Goal: Answer question/provide support

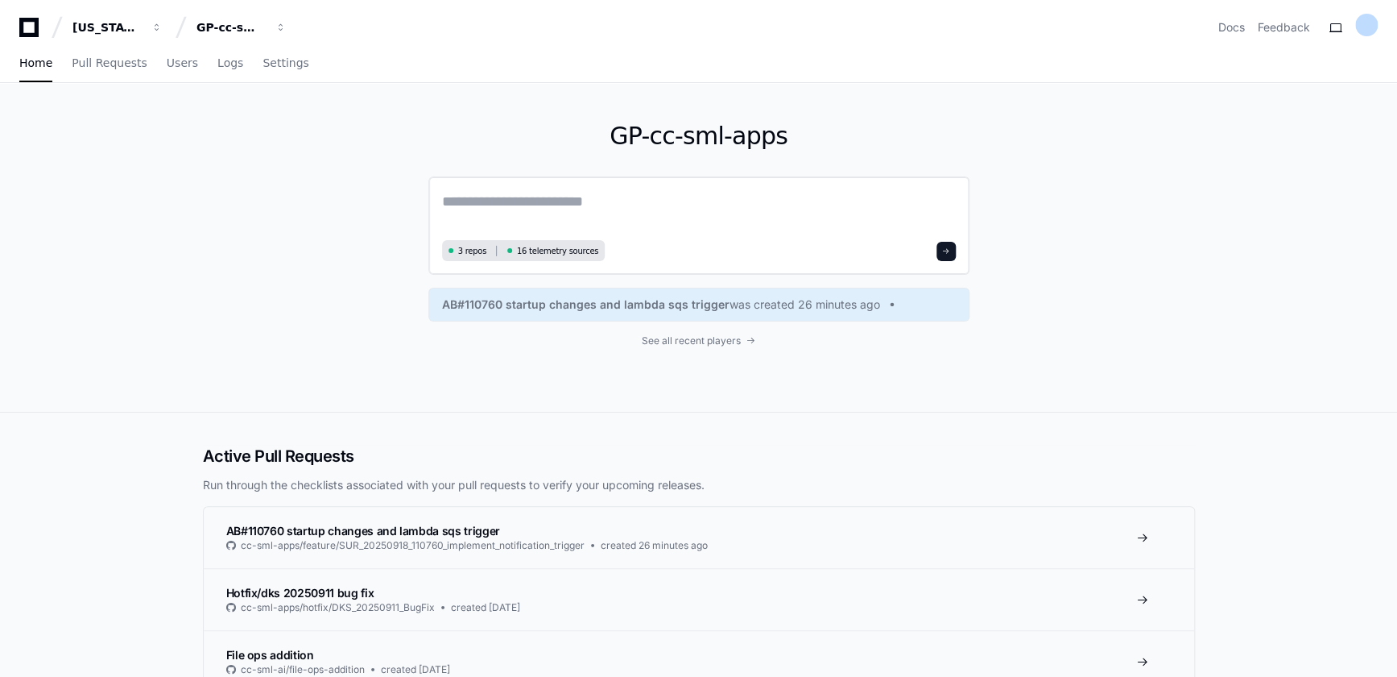
click at [628, 192] on textarea at bounding box center [699, 212] width 514 height 45
paste textarea "**********"
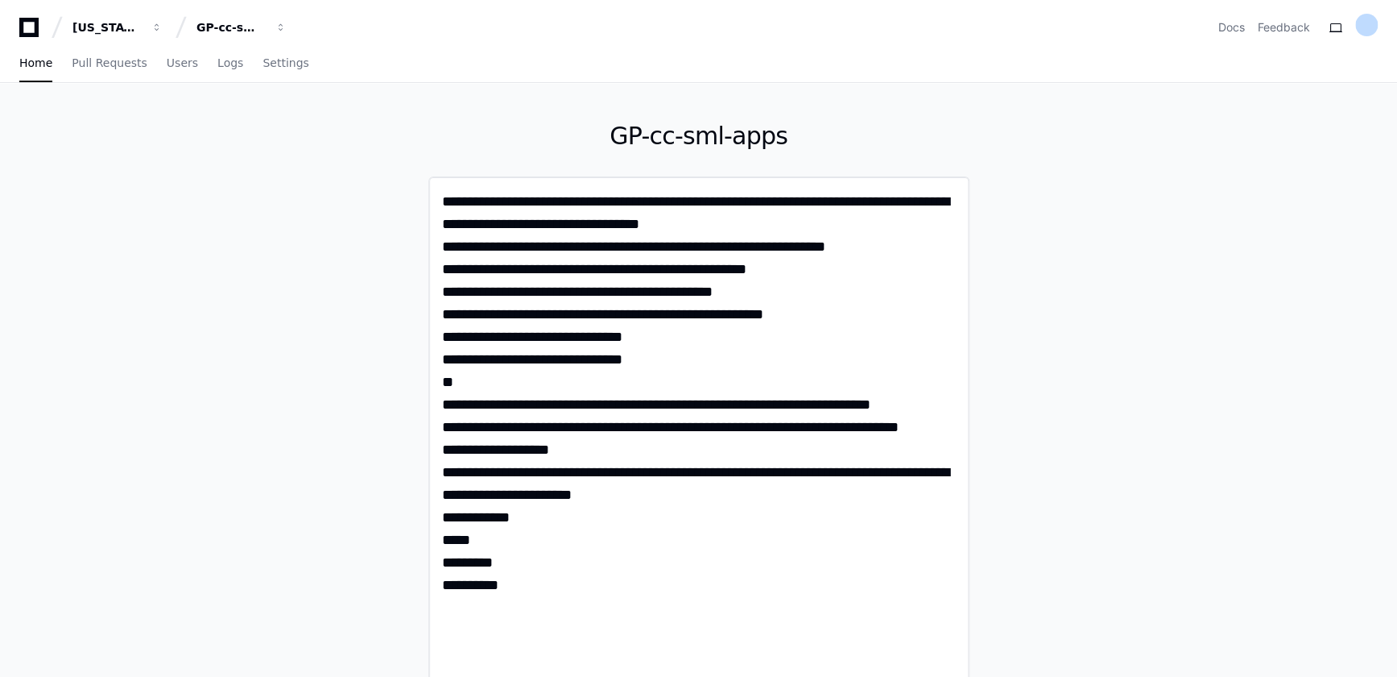
type textarea "**********"
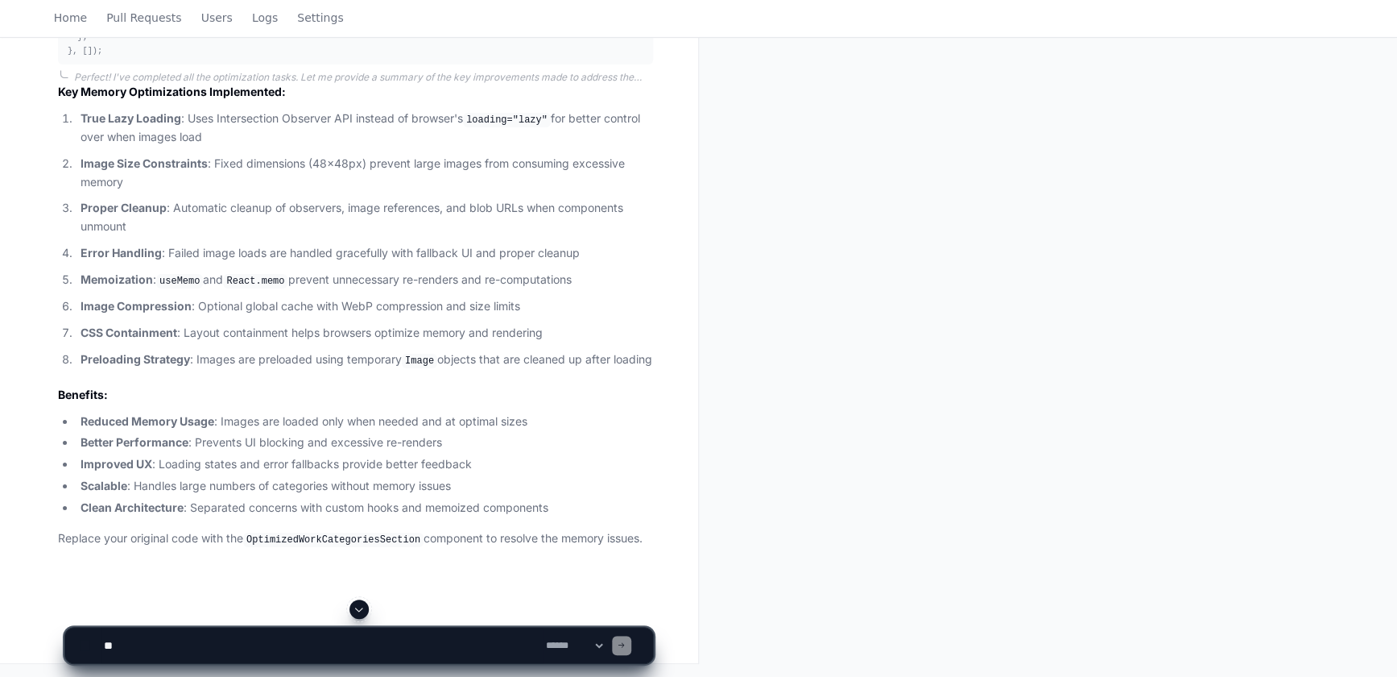
scroll to position [4246, 0]
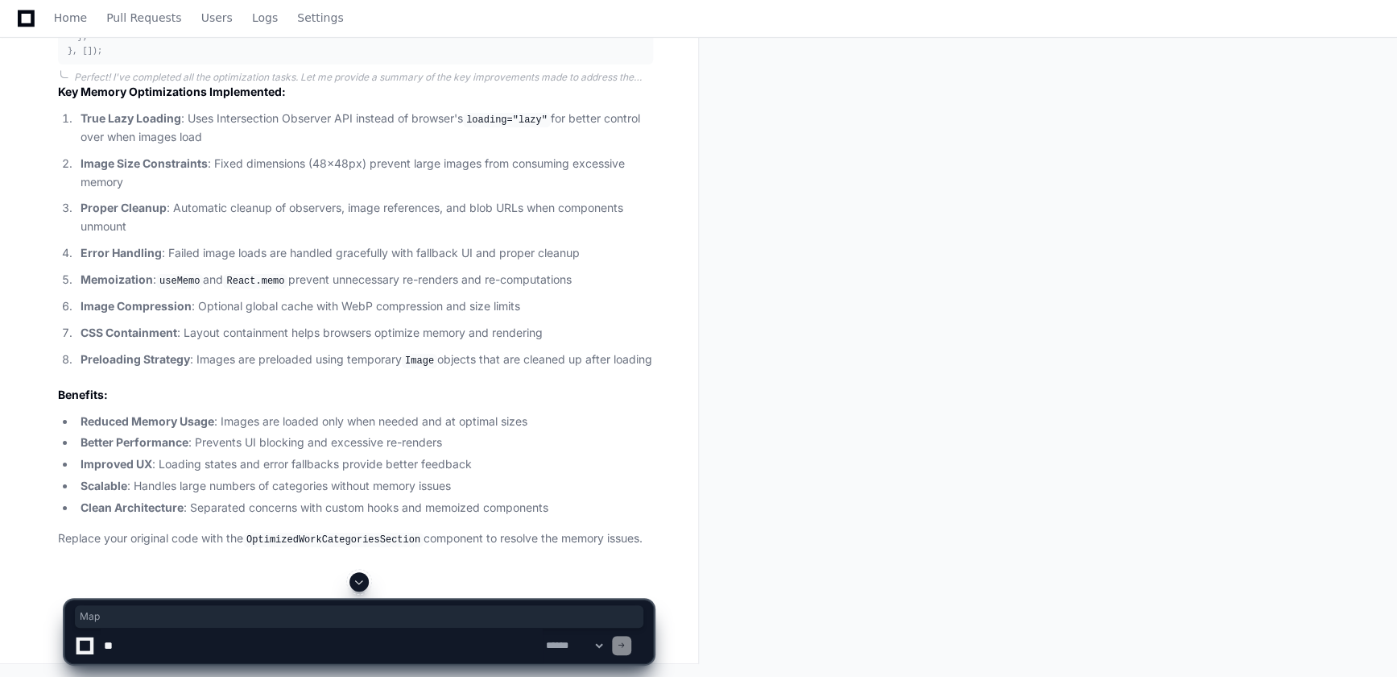
drag, startPoint x: 170, startPoint y: 228, endPoint x: 151, endPoint y: 348, distance: 121.4
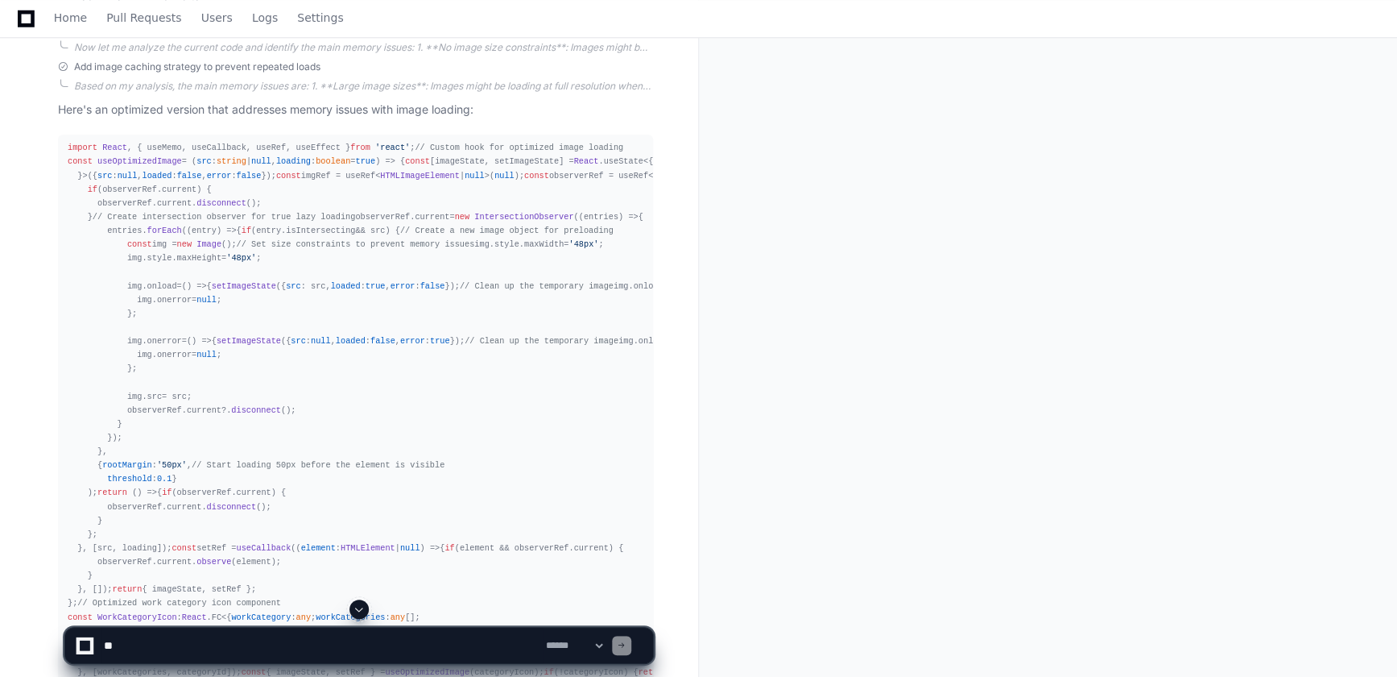
scroll to position [590, 0]
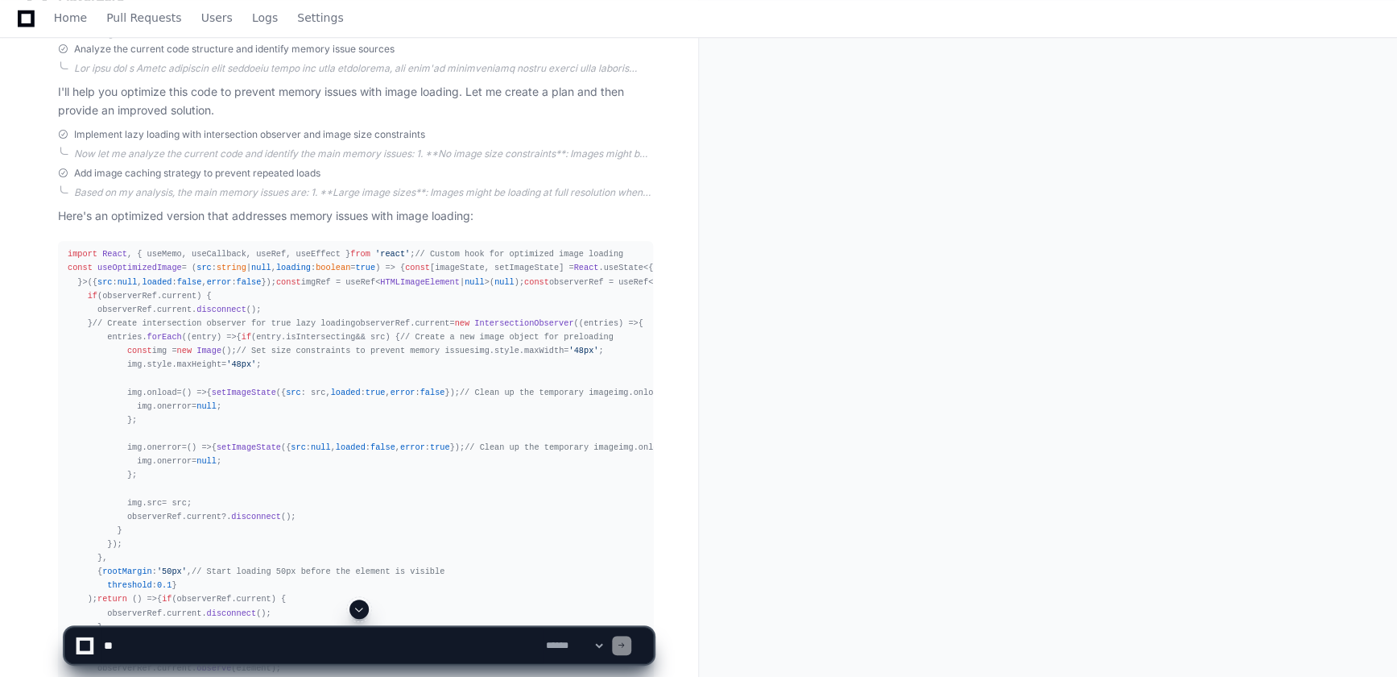
click at [72, 251] on span "import" at bounding box center [83, 254] width 30 height 10
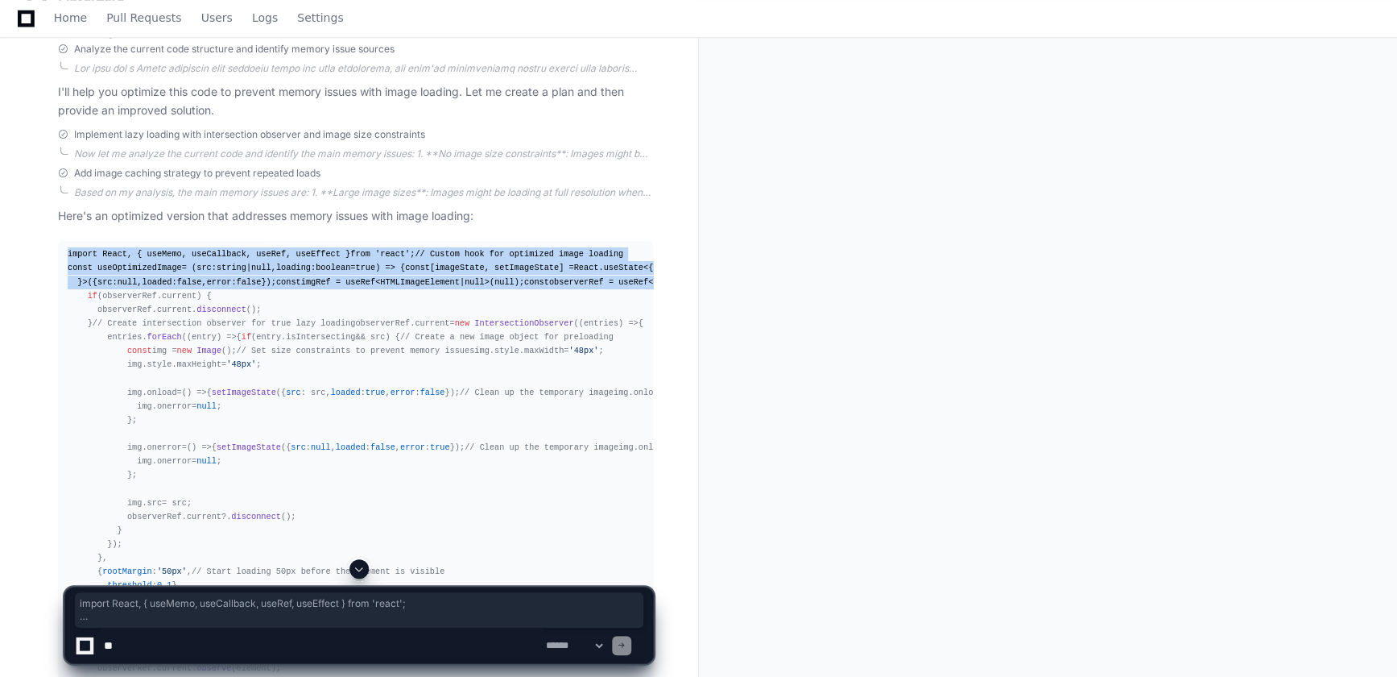
drag, startPoint x: 64, startPoint y: 254, endPoint x: 234, endPoint y: 502, distance: 300.2
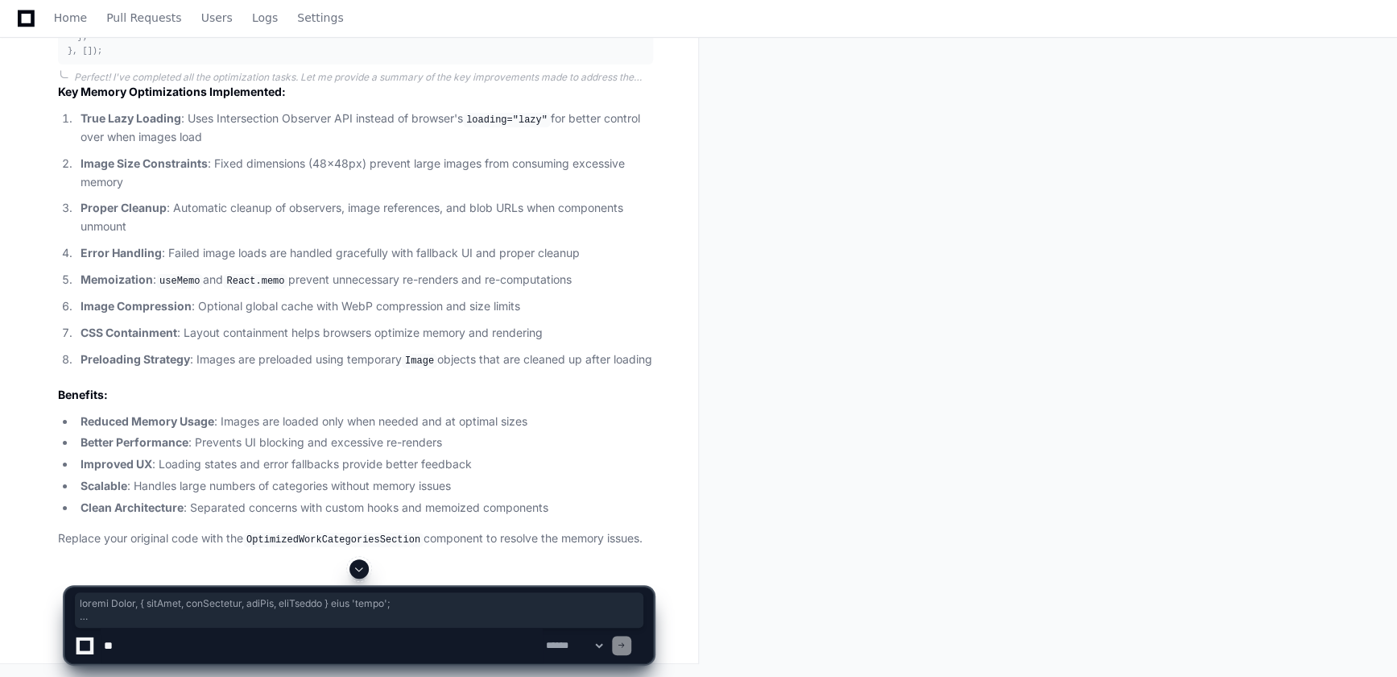
scroll to position [3494, 0]
copy div "import React , { useMemo, useCallback, useRef, useEffect } from 'react' ; // Cu…"
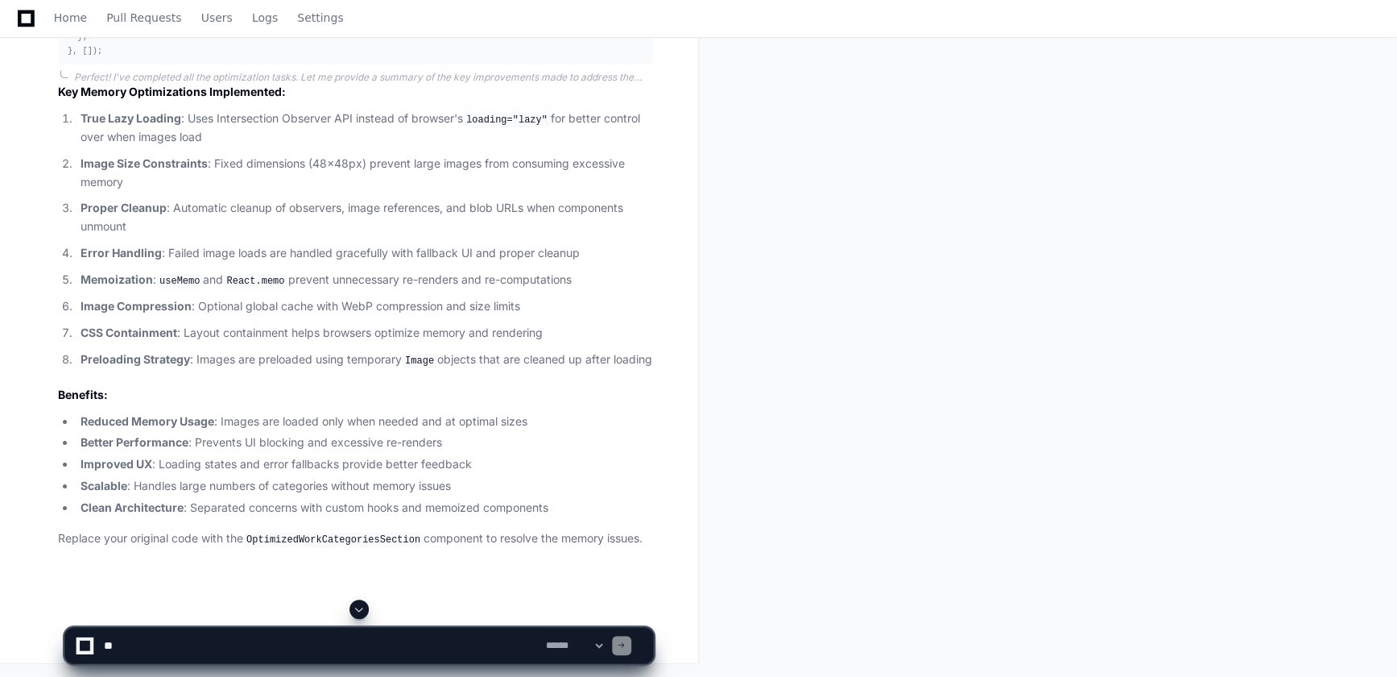
scroll to position [3274, 0]
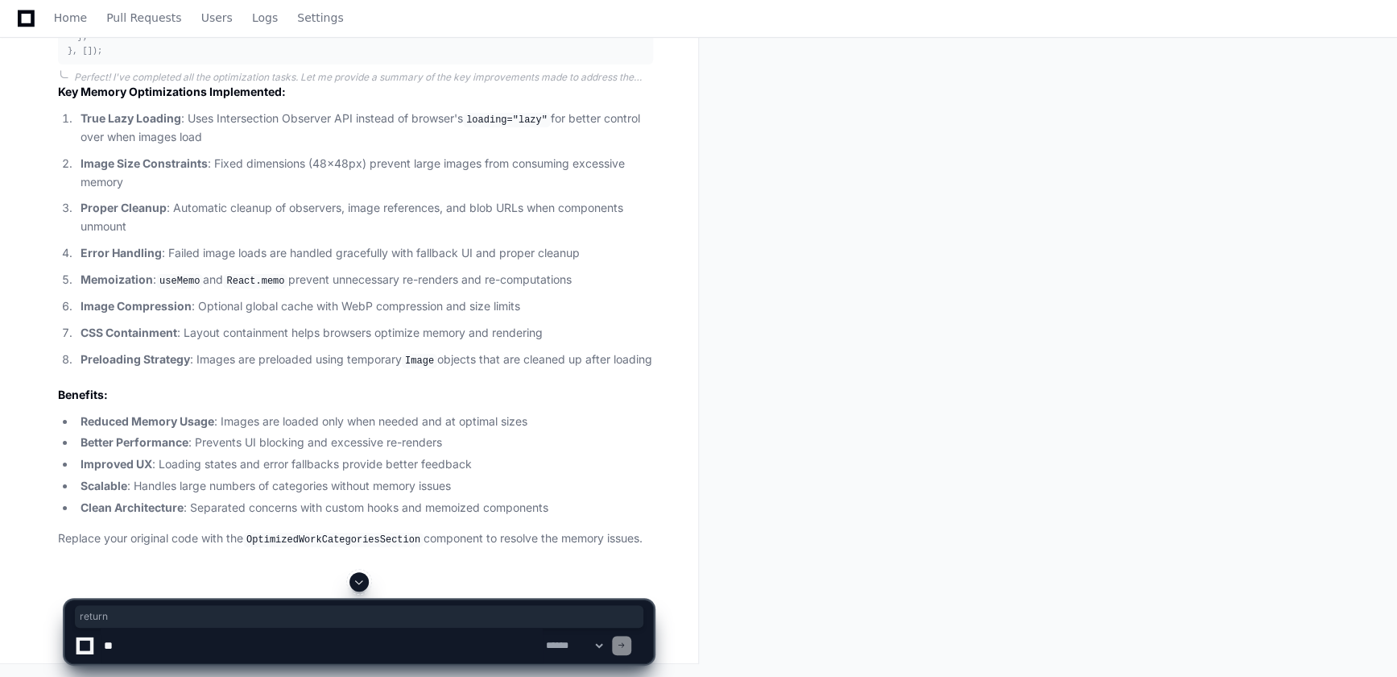
scroll to position [2981, 0]
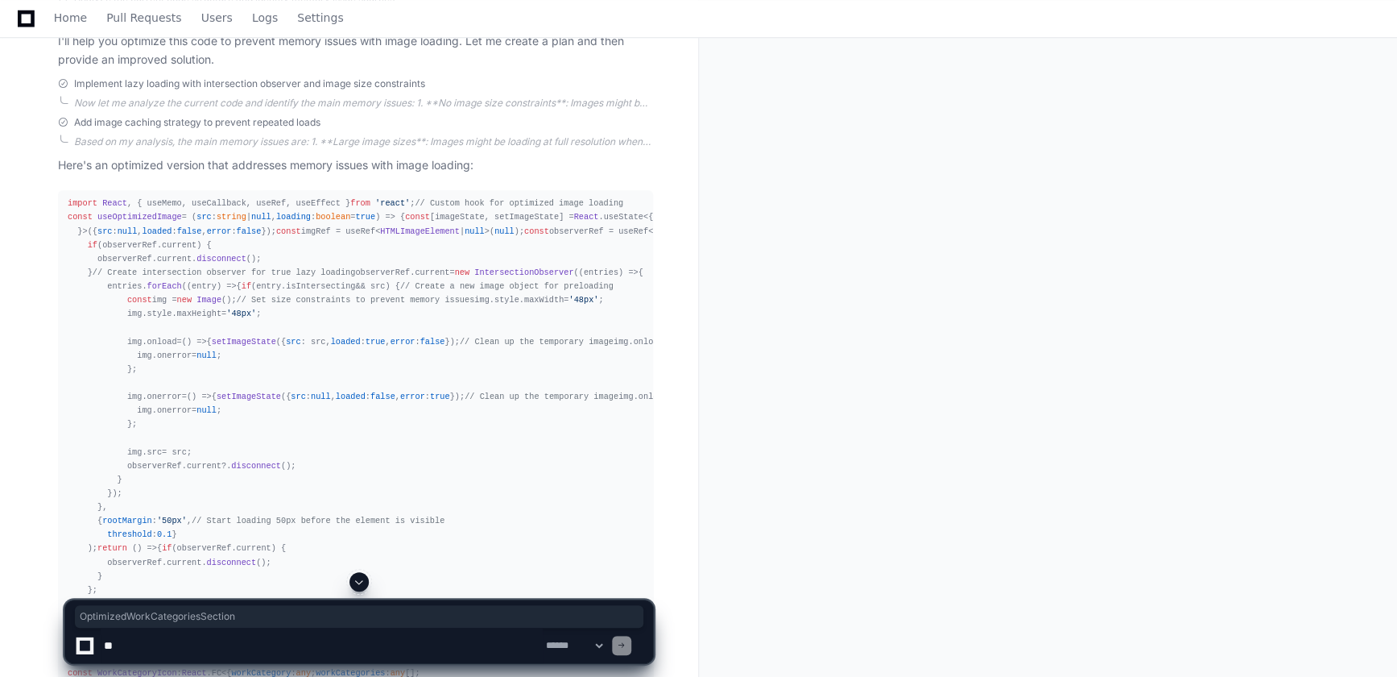
scroll to position [638, 0]
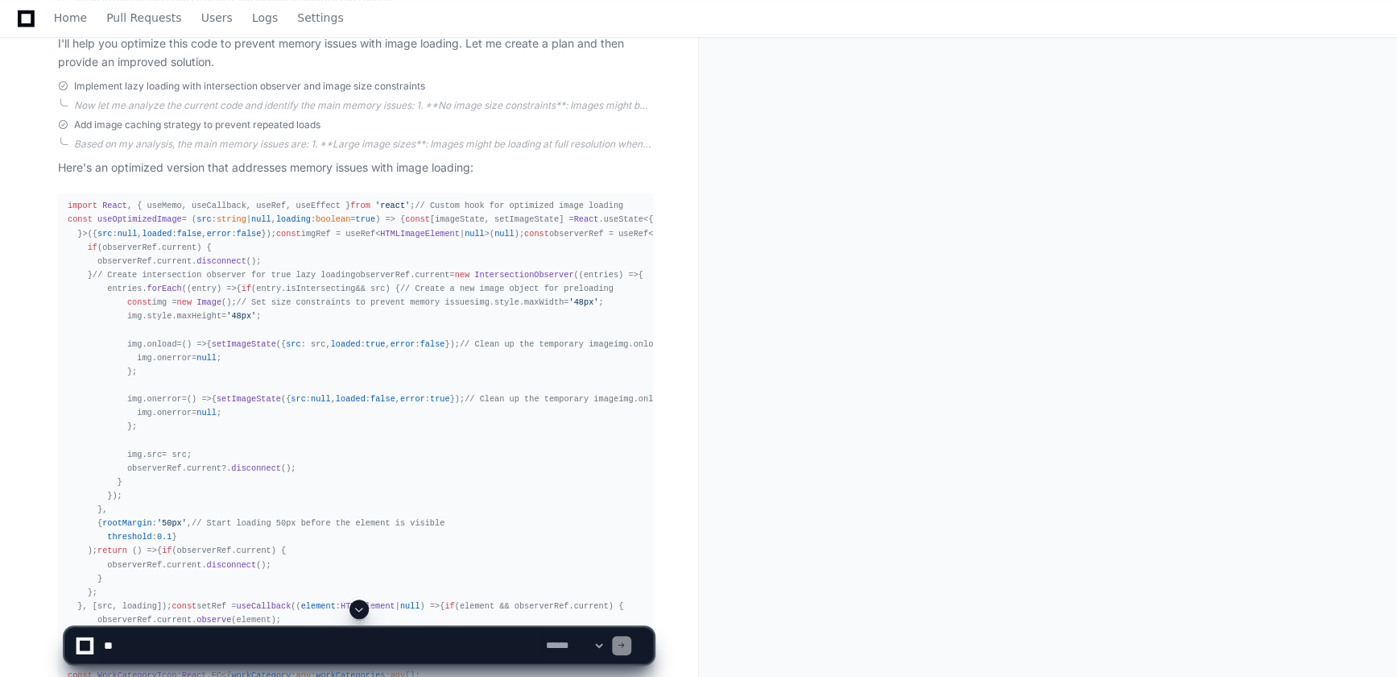
click at [122, 224] on span "useOptimizedImage" at bounding box center [139, 219] width 85 height 10
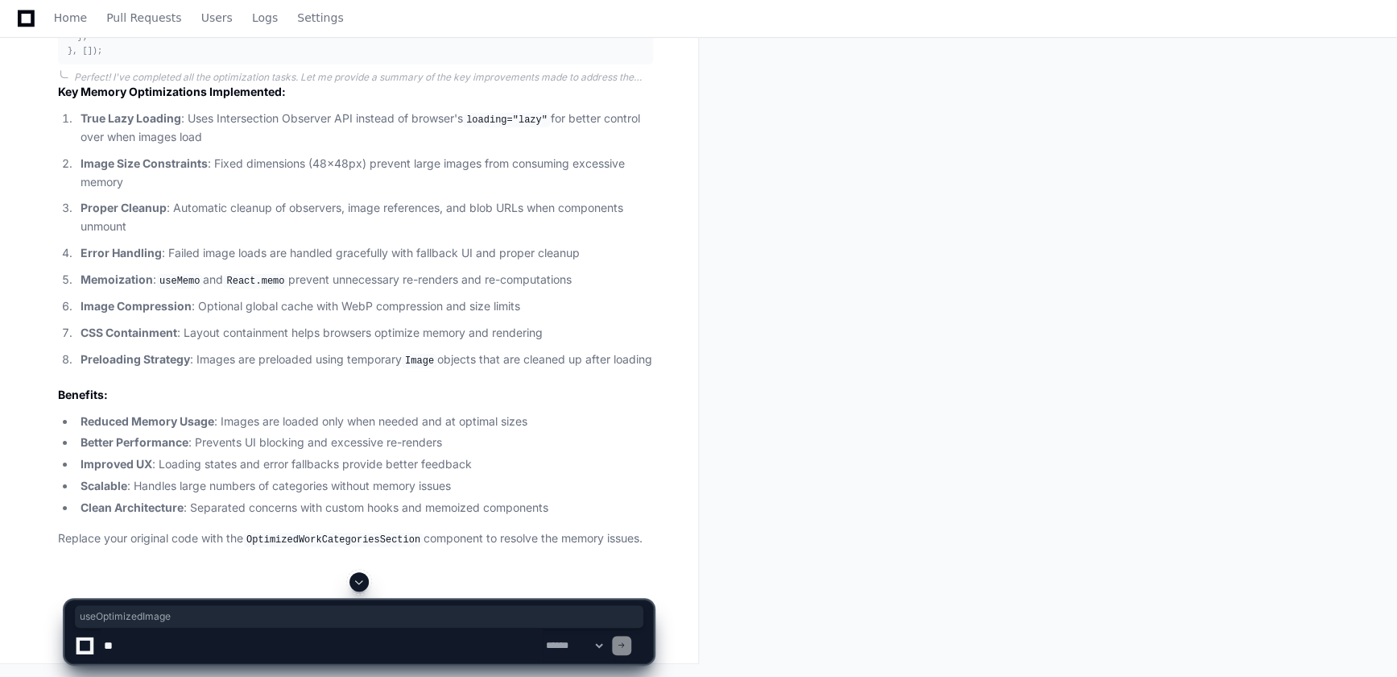
scroll to position [3713, 0]
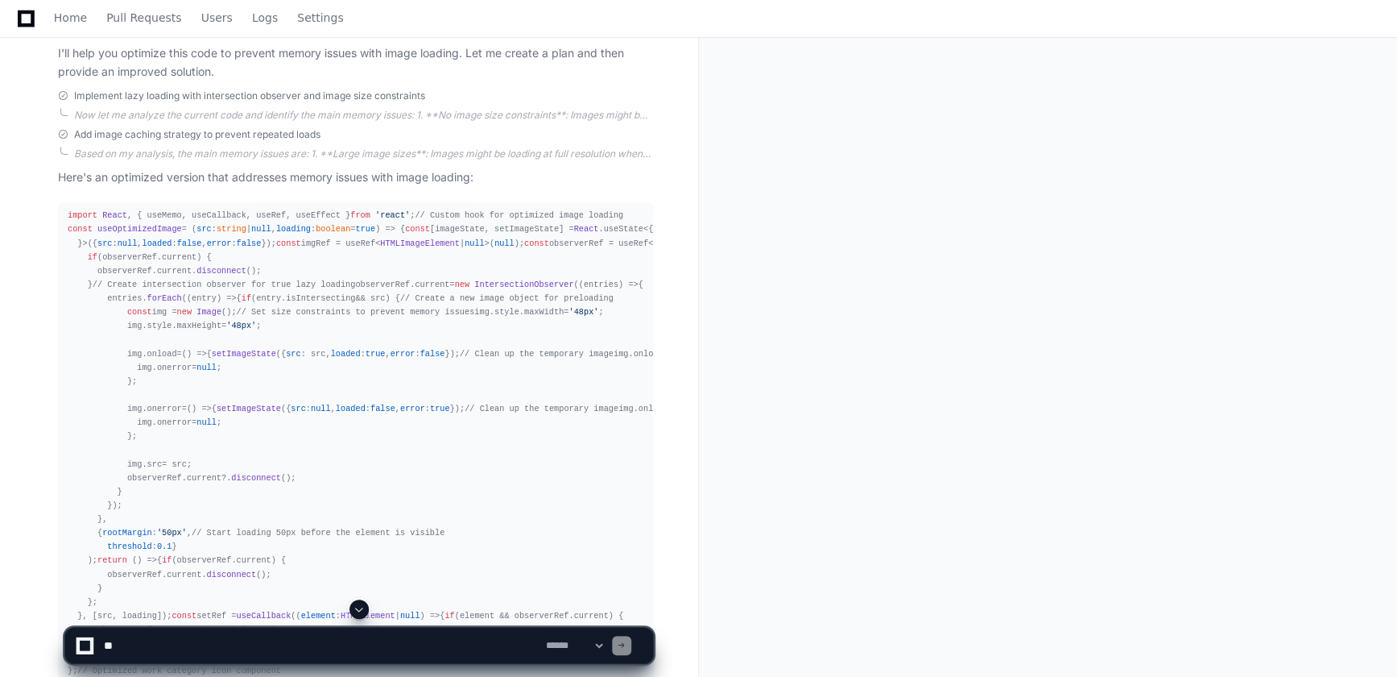
scroll to position [491, 0]
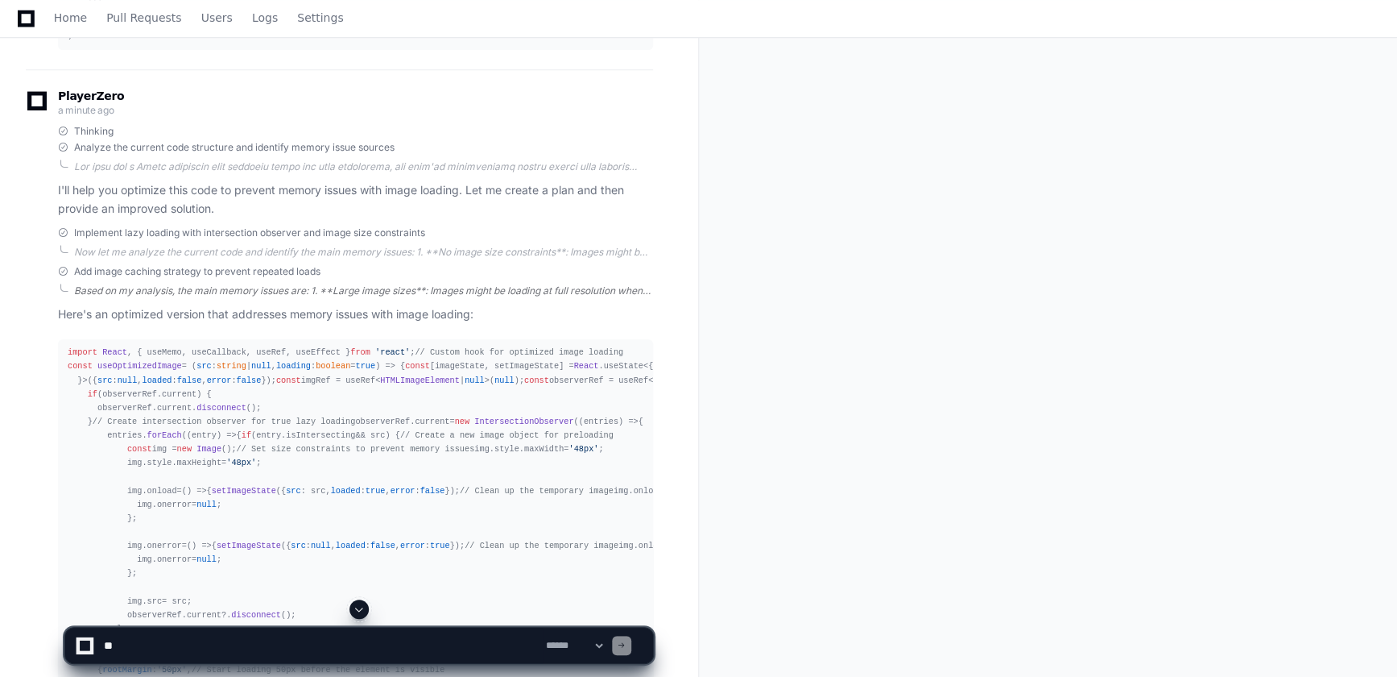
click at [184, 284] on div "Based on my analysis, the main memory issues are: 1. **Large image sizes**: Ima…" at bounding box center [363, 290] width 579 height 13
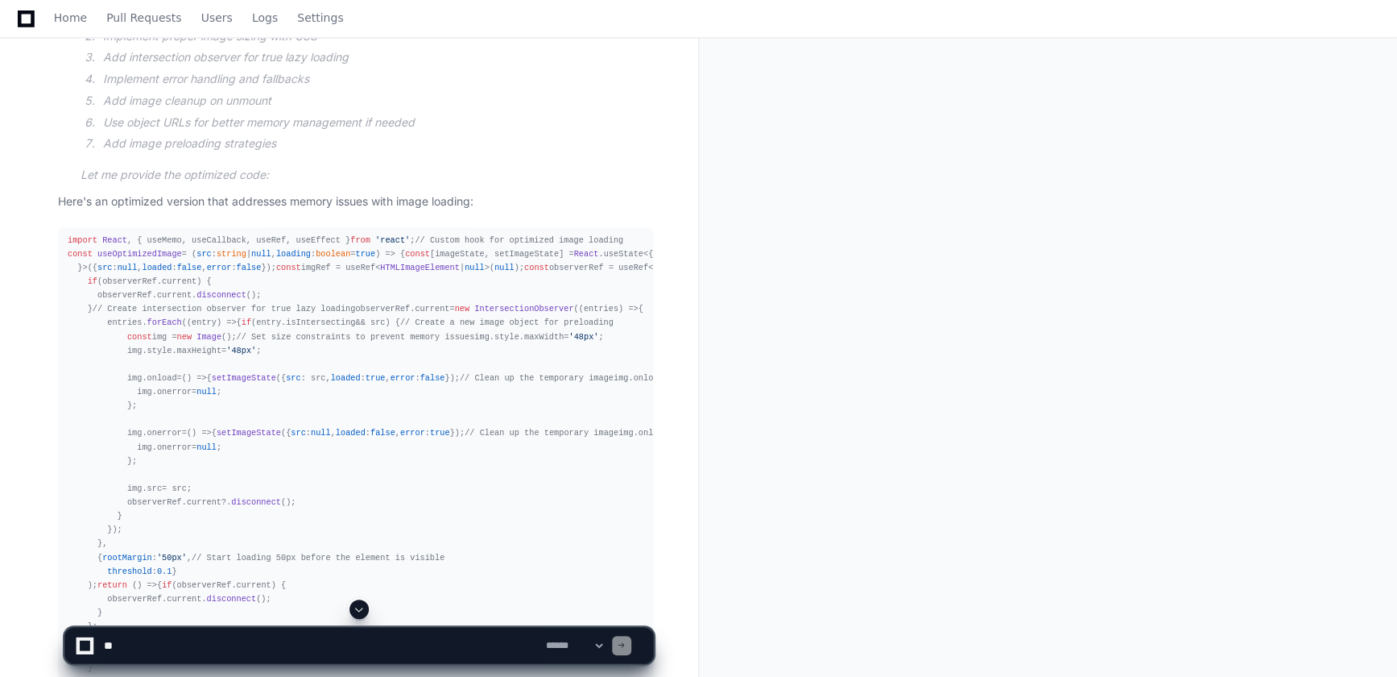
scroll to position [931, 0]
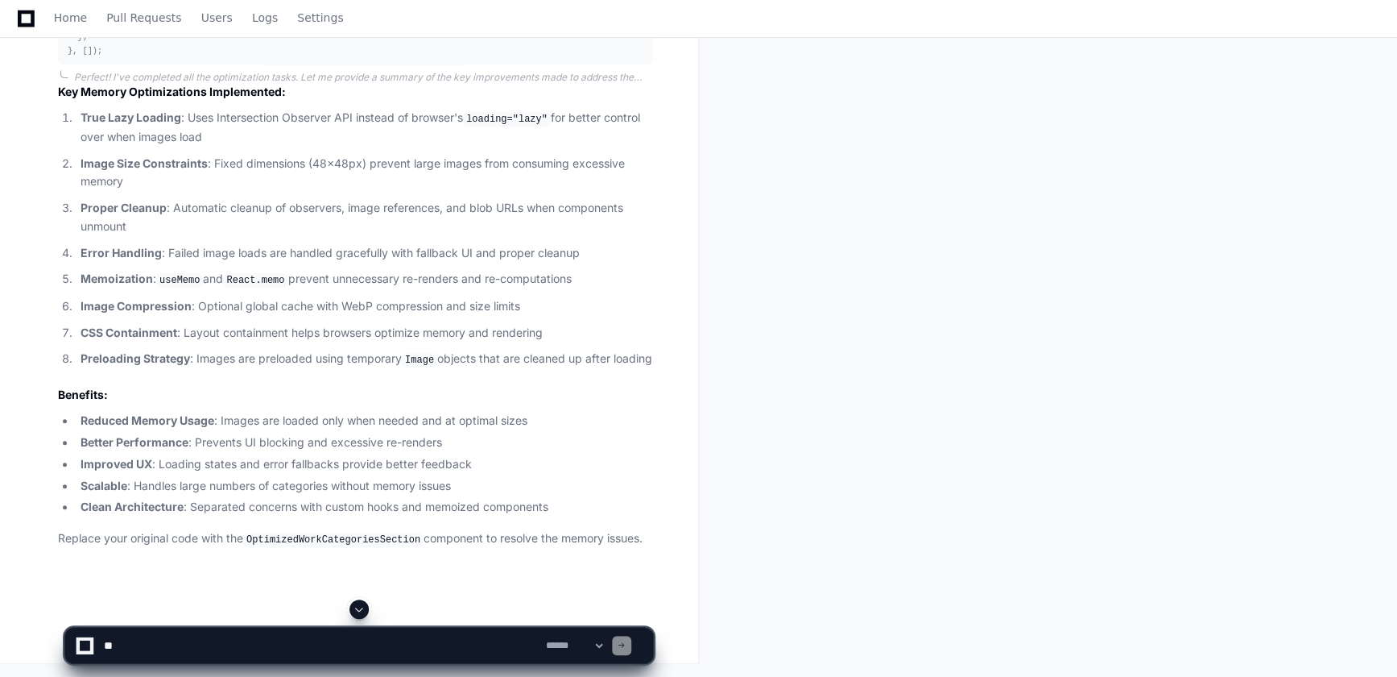
scroll to position [3274, 0]
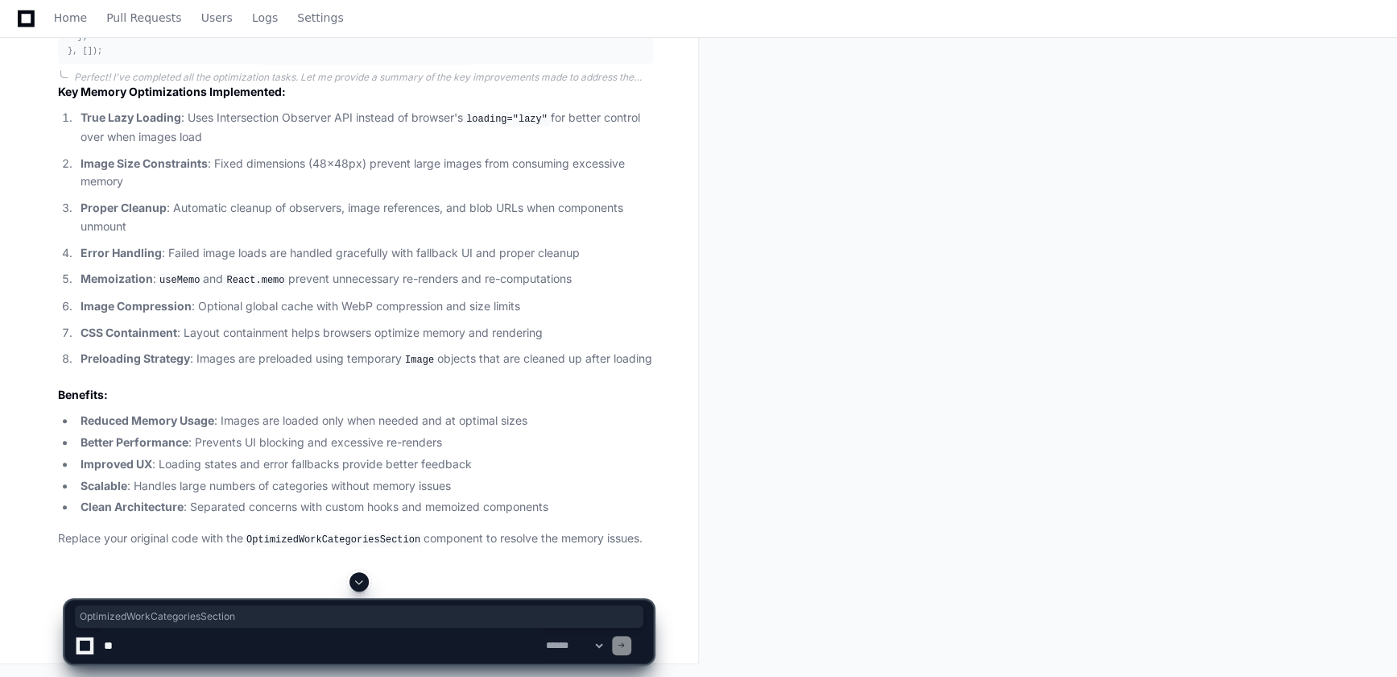
copy span "OptimizedWorkCategoriesSection"
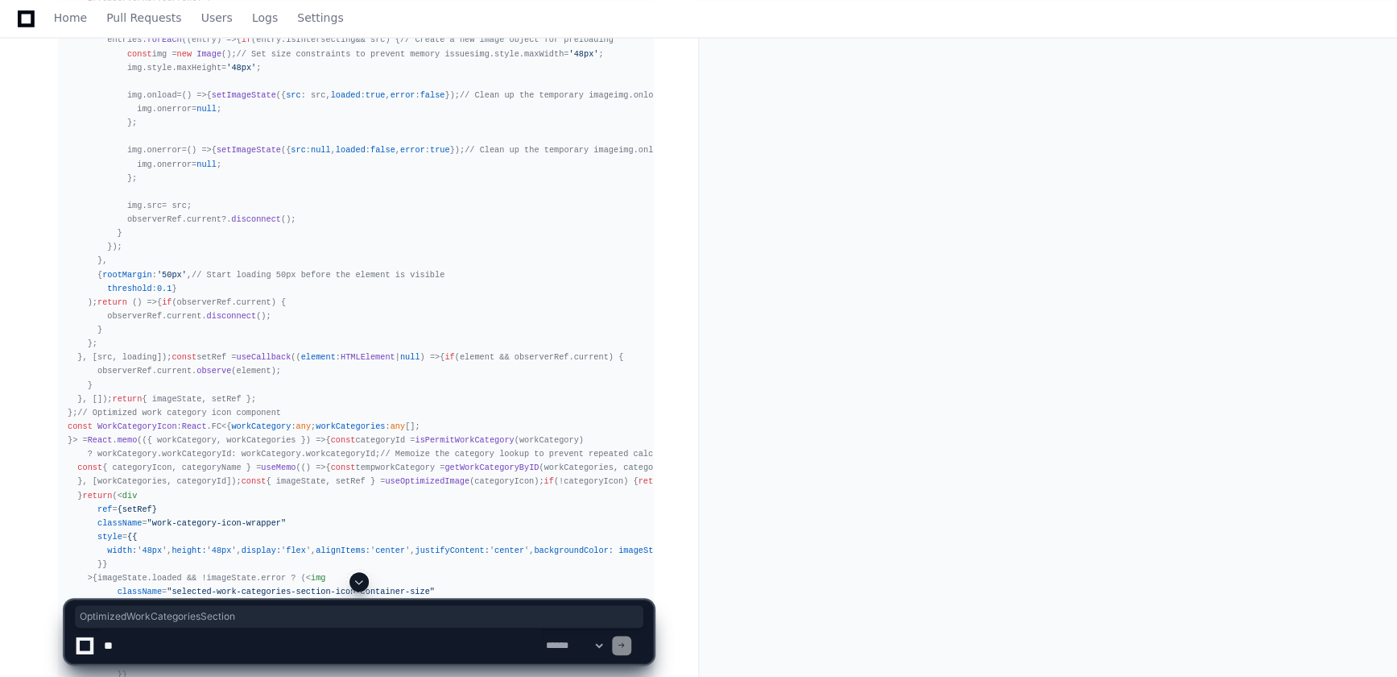
scroll to position [1078, 0]
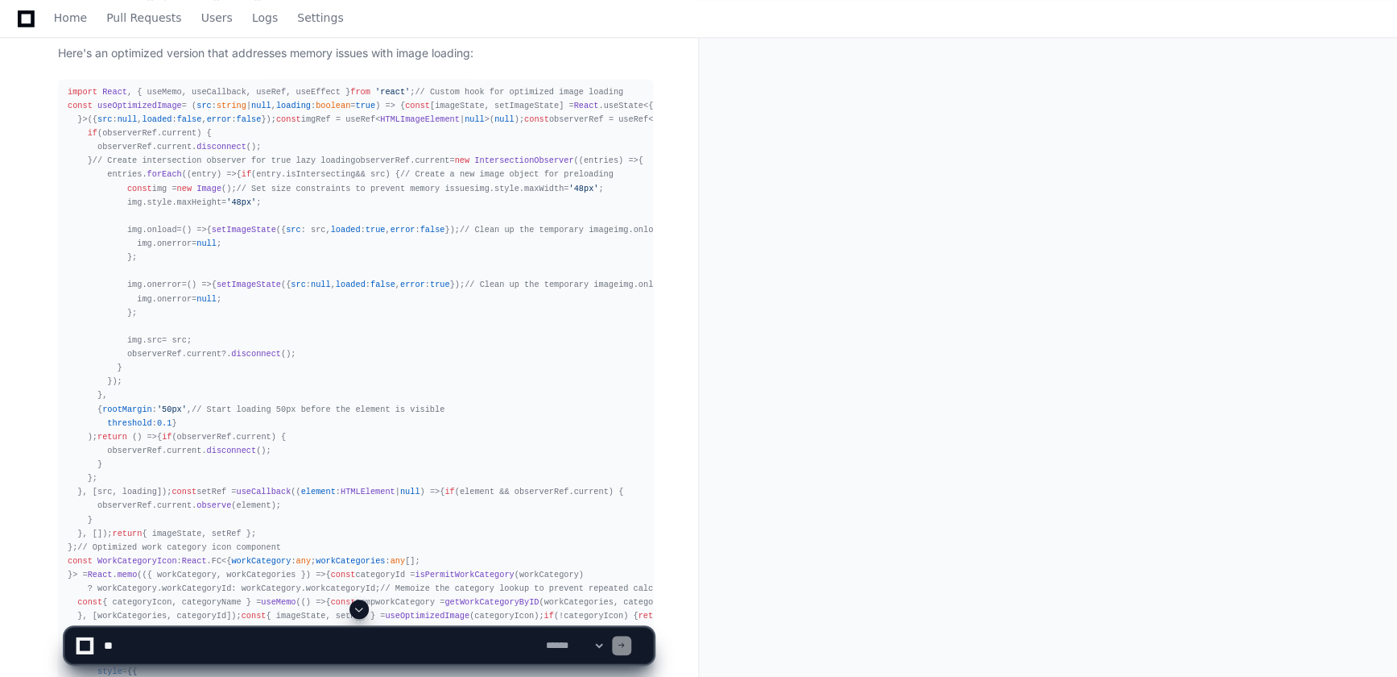
click at [415, 97] on span "// Custom hook for optimized image loading" at bounding box center [519, 92] width 209 height 10
click at [203, 90] on div "import React , { useMemo, useCallback, useRef, useEffect } from 'react' ; // Cu…" at bounding box center [356, 664] width 576 height 1159
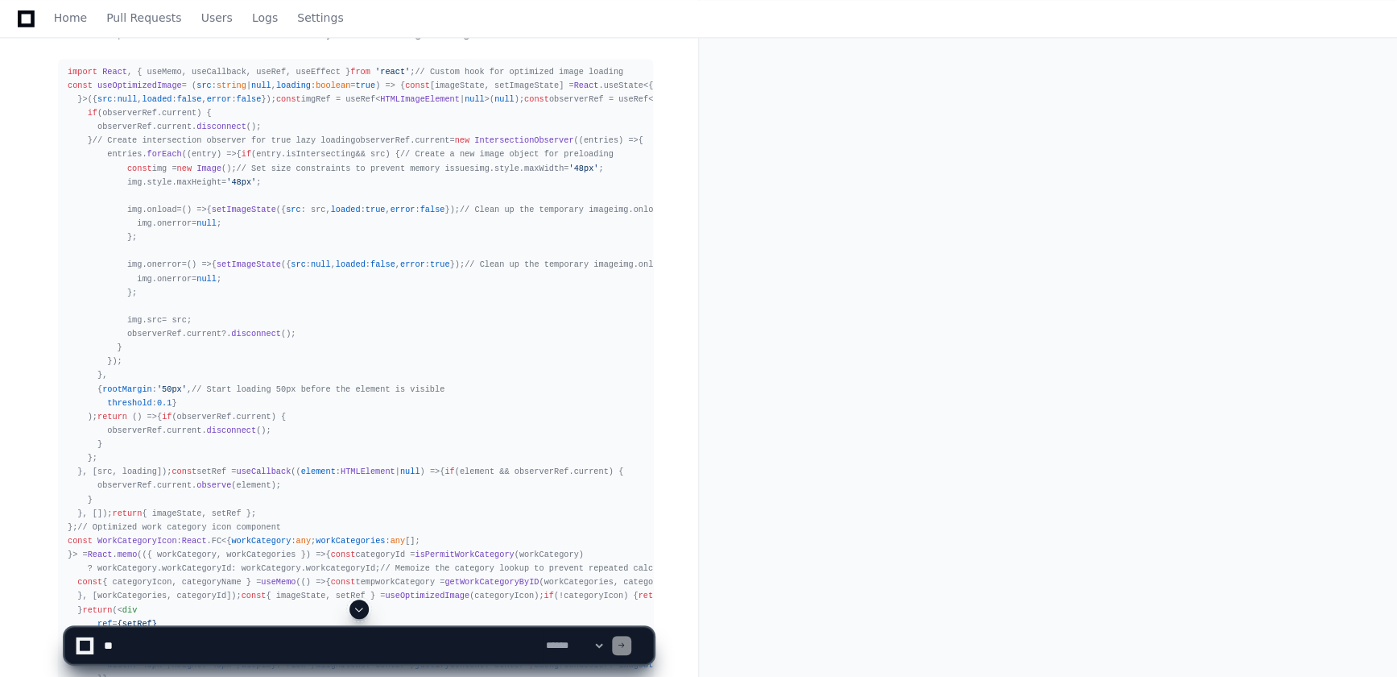
scroll to position [951, 0]
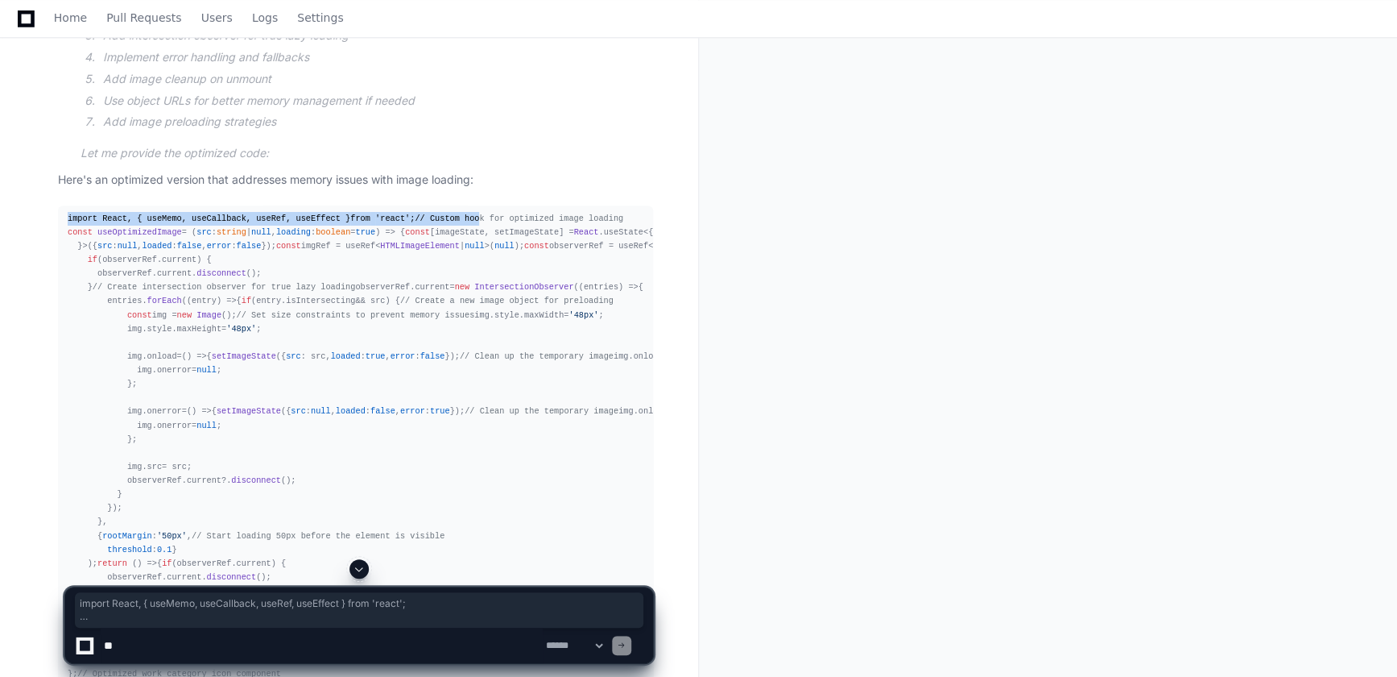
drag, startPoint x: 67, startPoint y: 213, endPoint x: 128, endPoint y: 242, distance: 67.7
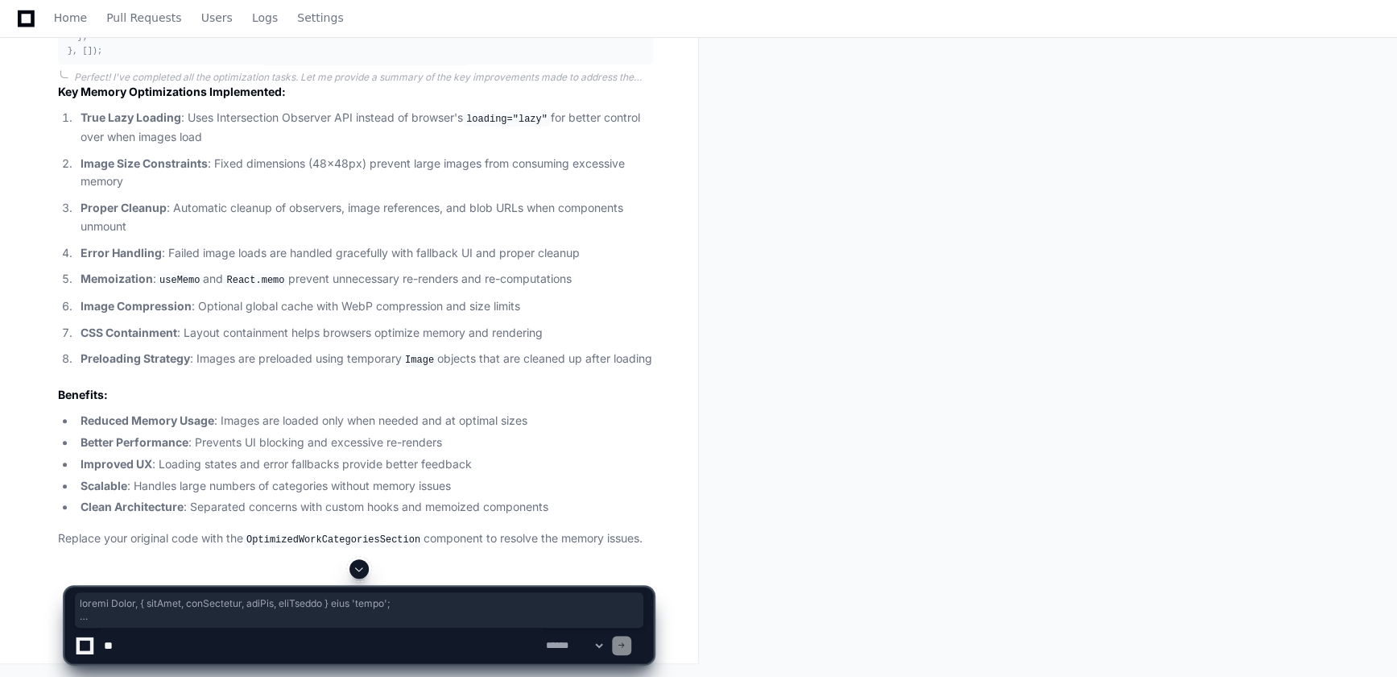
scroll to position [3822, 0]
copy div "import React , { useMemo, useCallback, useRef, useEffect } from 'react' ; // Cu…"
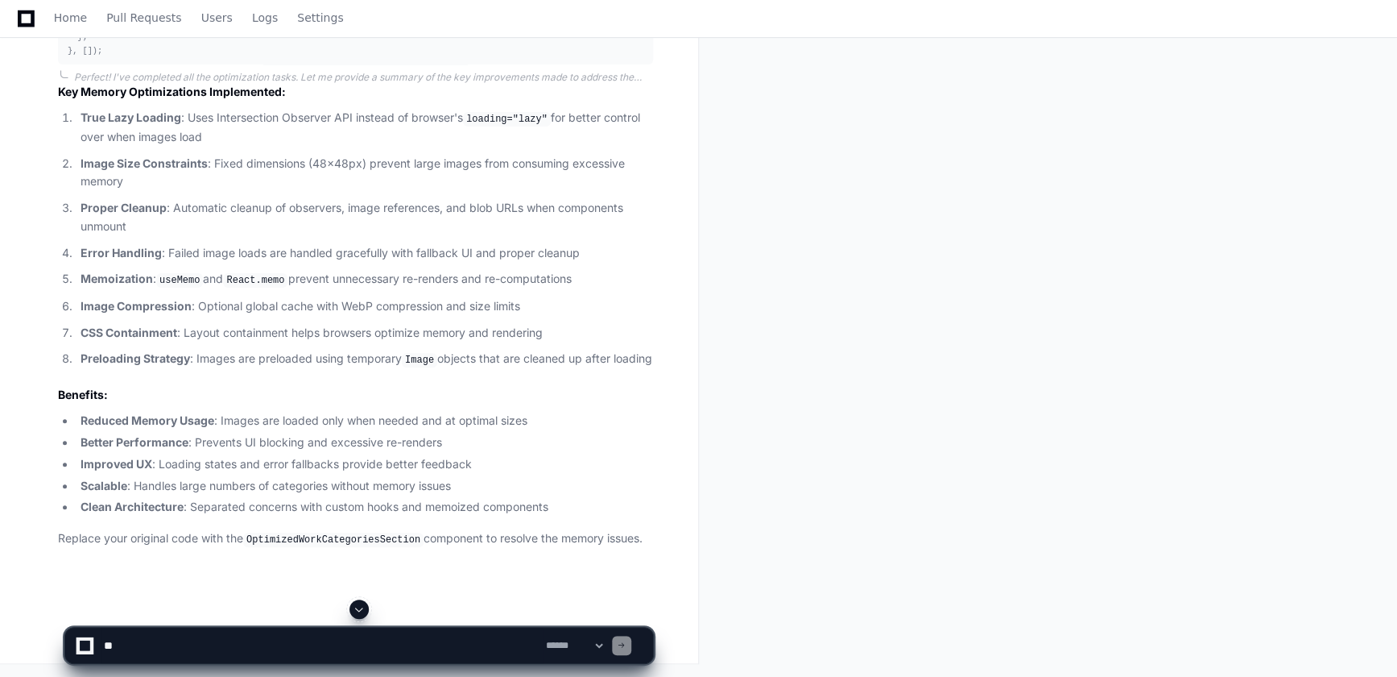
scroll to position [4188, 0]
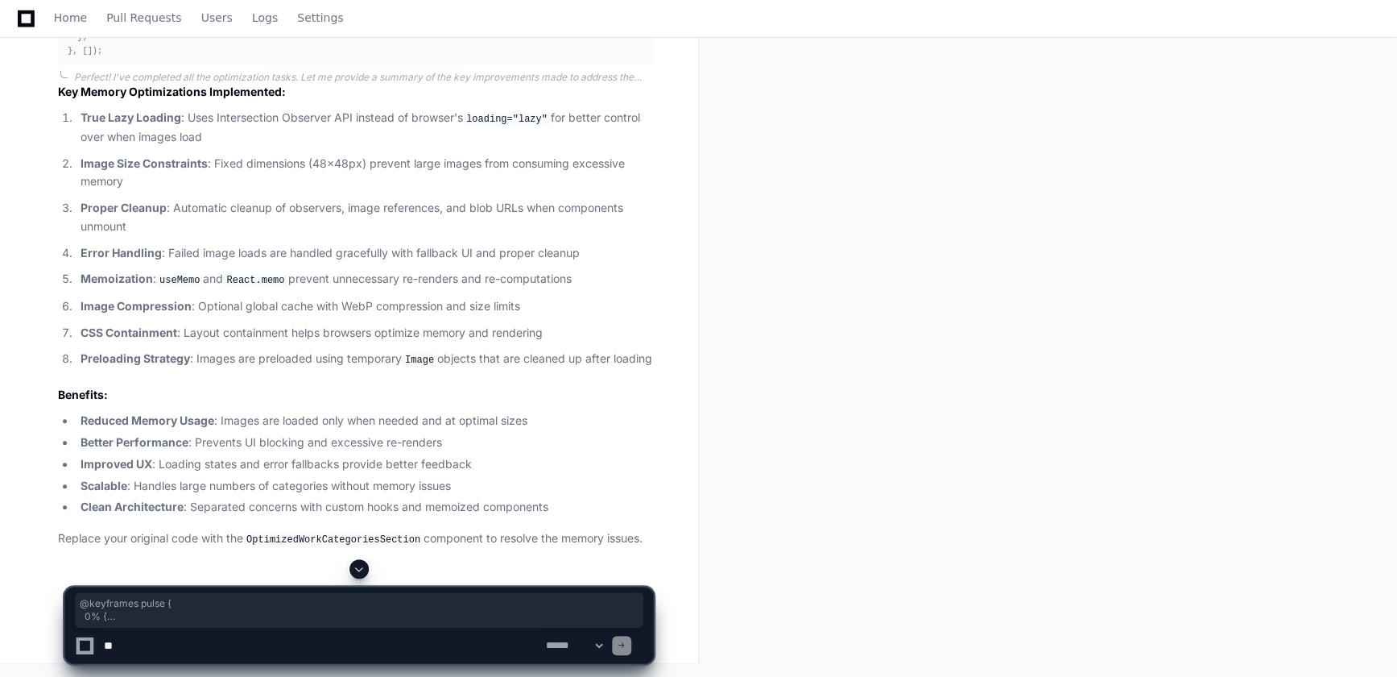
drag, startPoint x: 68, startPoint y: 154, endPoint x: 93, endPoint y: 537, distance: 384.2
copy div "@keyframes pulse { 0% { opacity : 1 ; } 50% { opacity : 0.5 ; } 100% { opacity …"
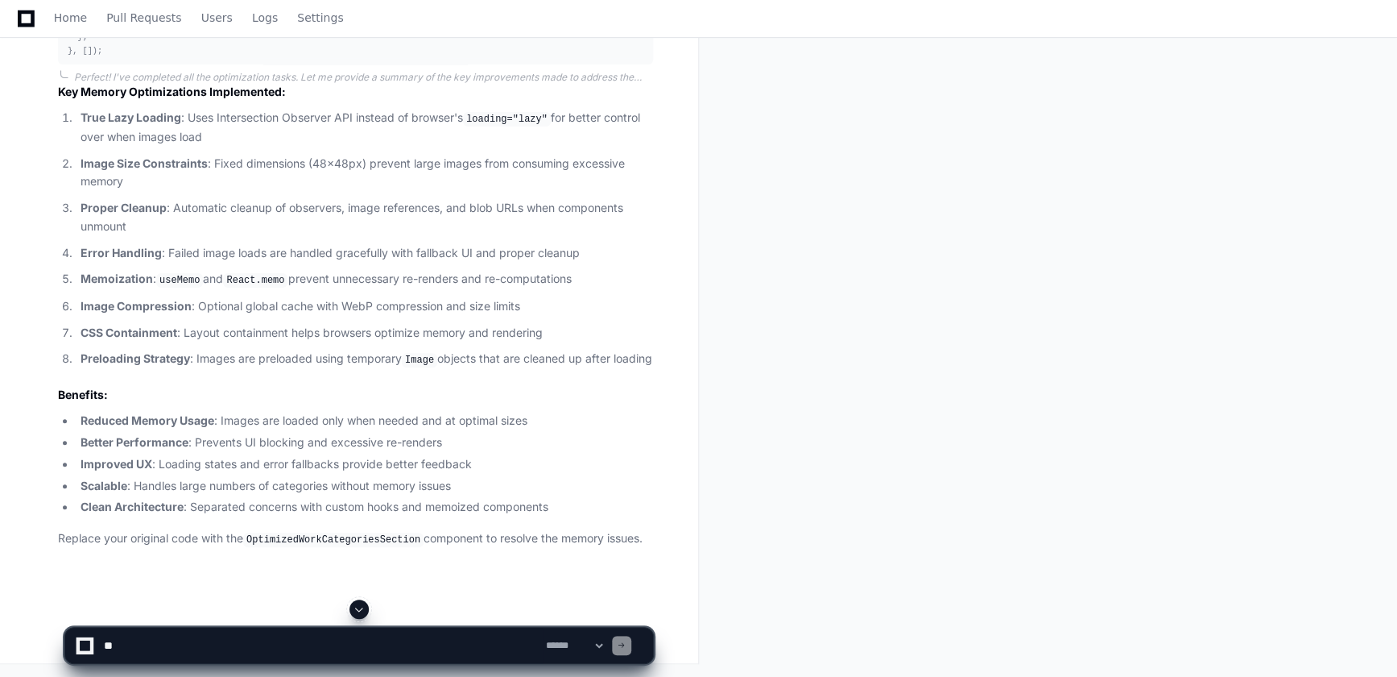
click at [226, 652] on textarea at bounding box center [322, 644] width 442 height 35
paste textarea "**********"
type textarea "**********"
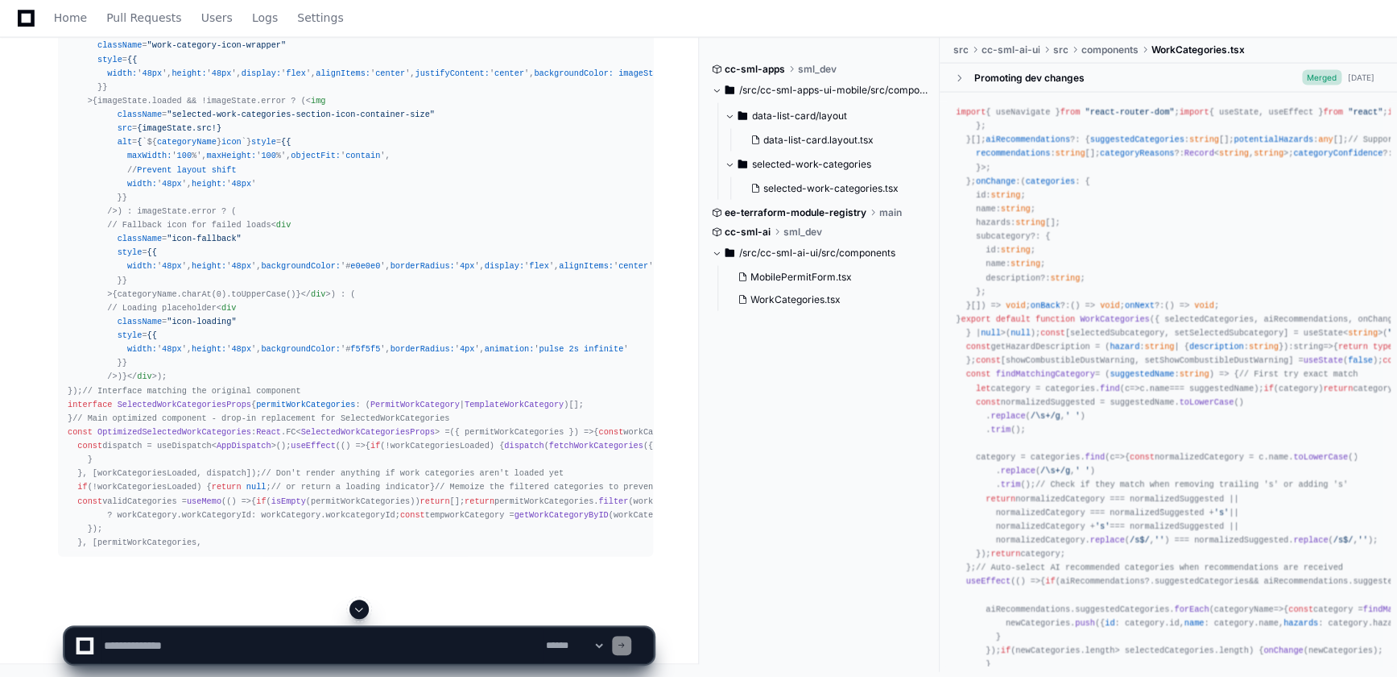
scroll to position [9233, 0]
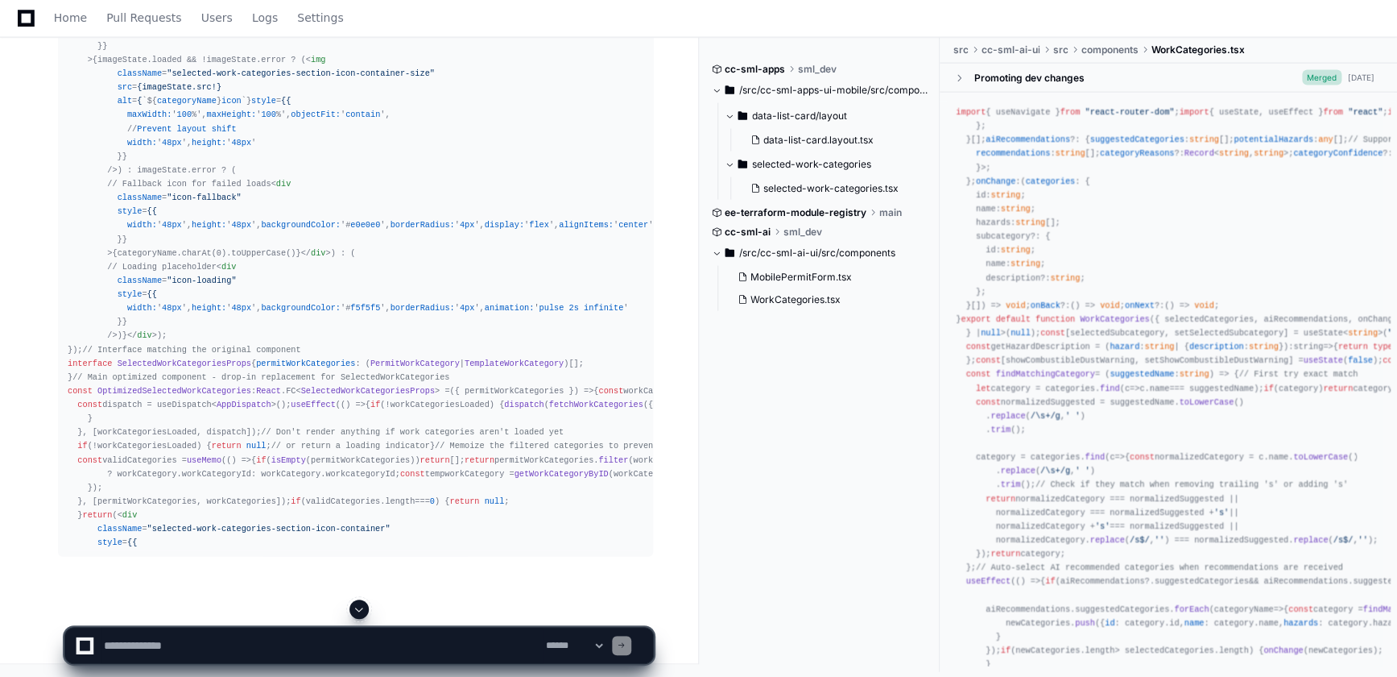
click at [362, 608] on span at bounding box center [359, 608] width 13 height 13
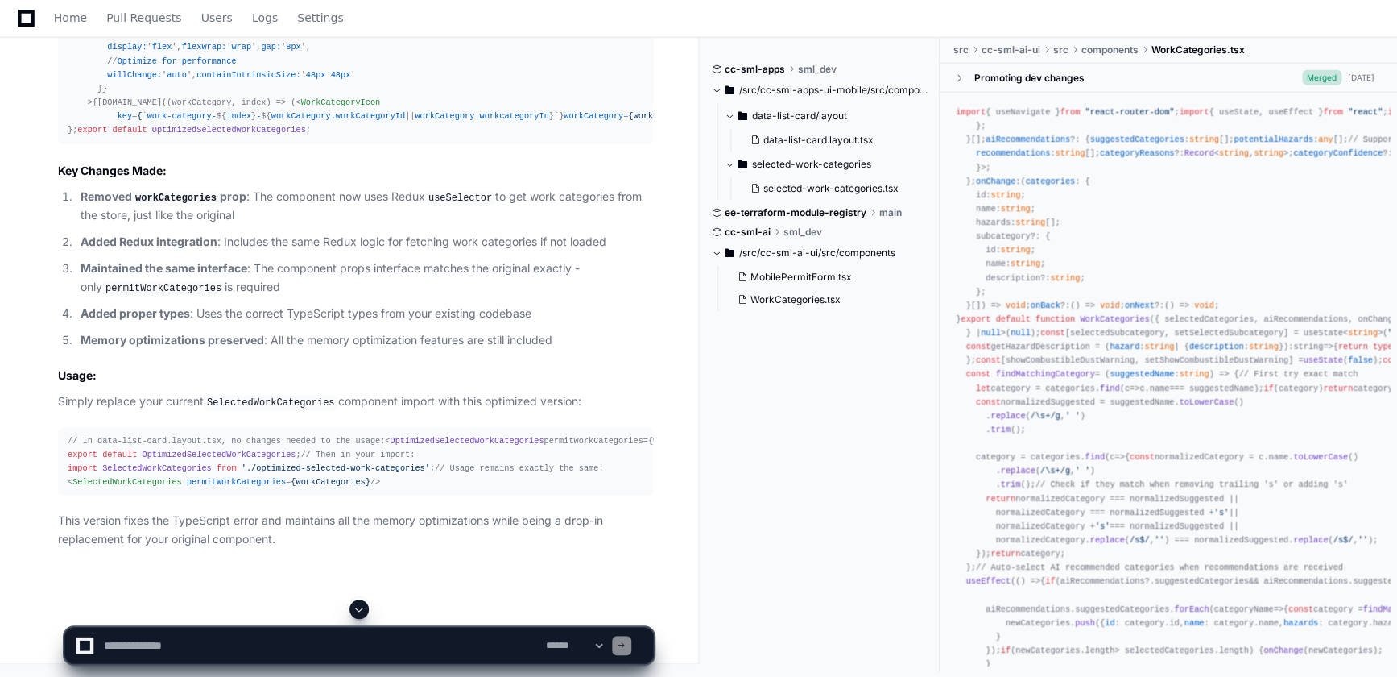
scroll to position [6748, 0]
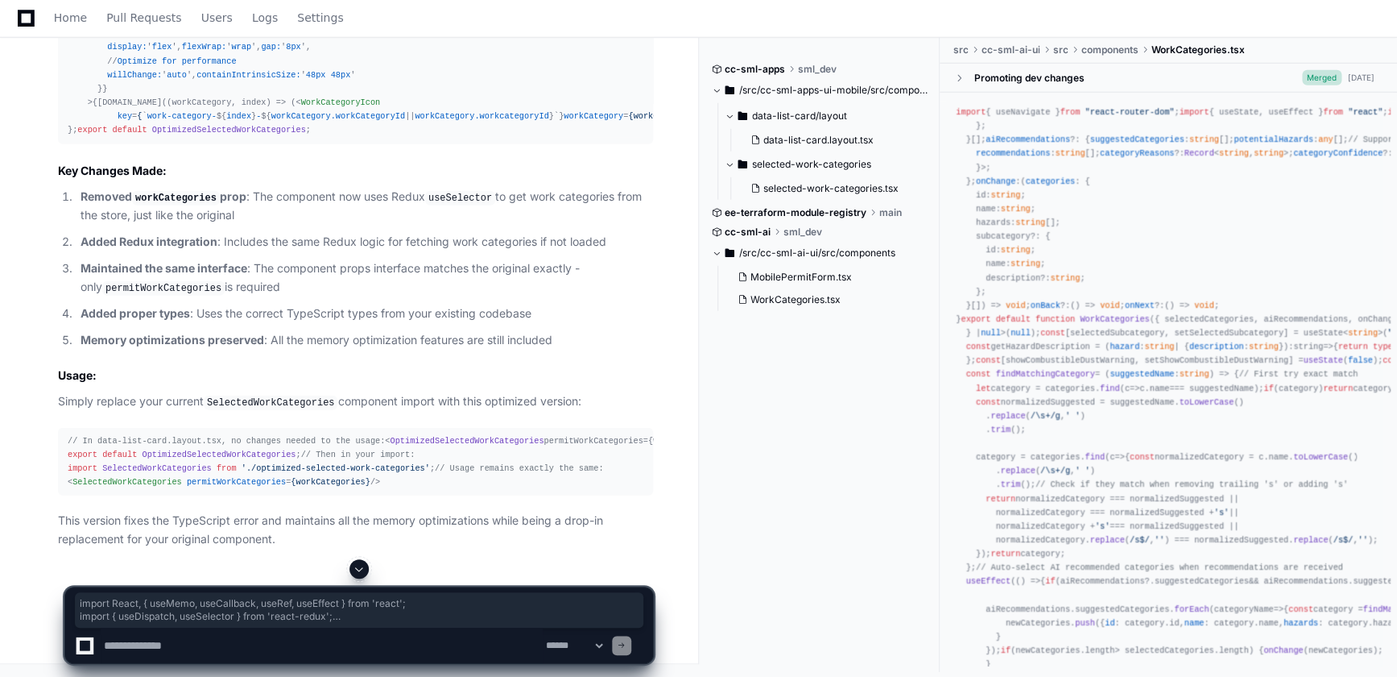
drag, startPoint x: 72, startPoint y: 251, endPoint x: 238, endPoint y: 425, distance: 239.8
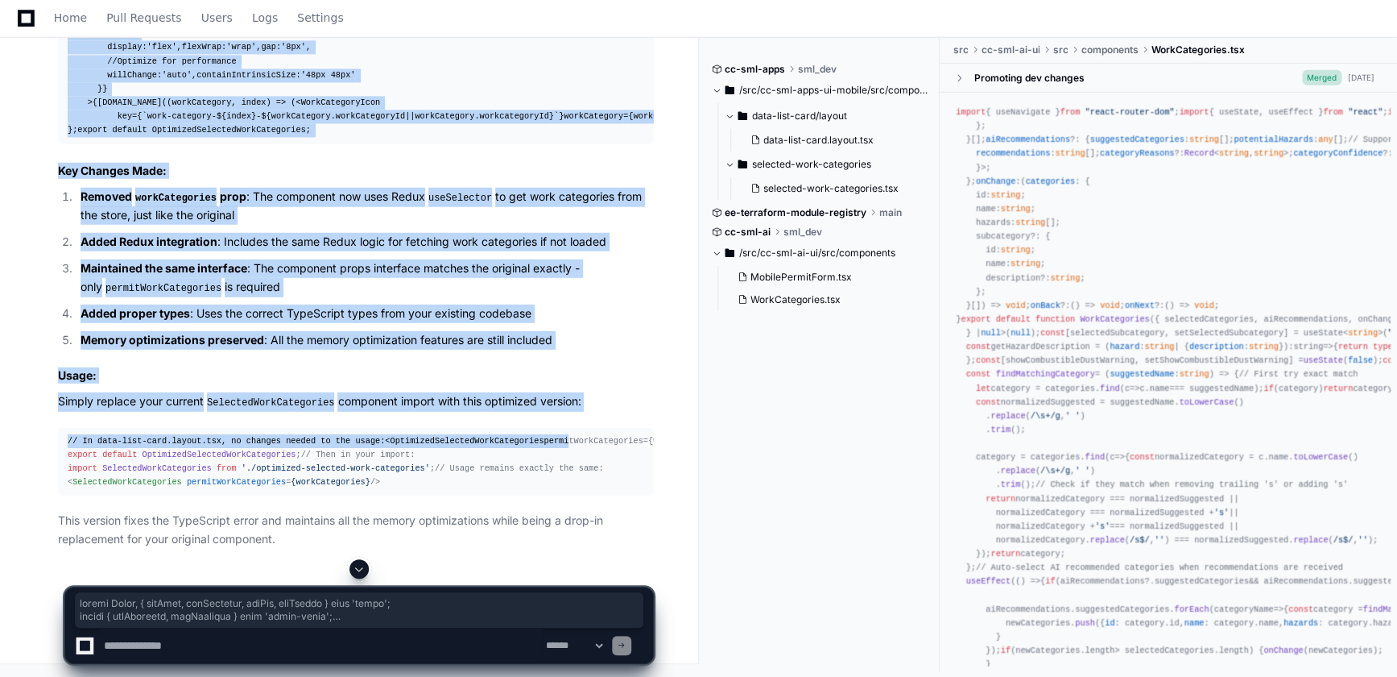
scroll to position [10167, 0]
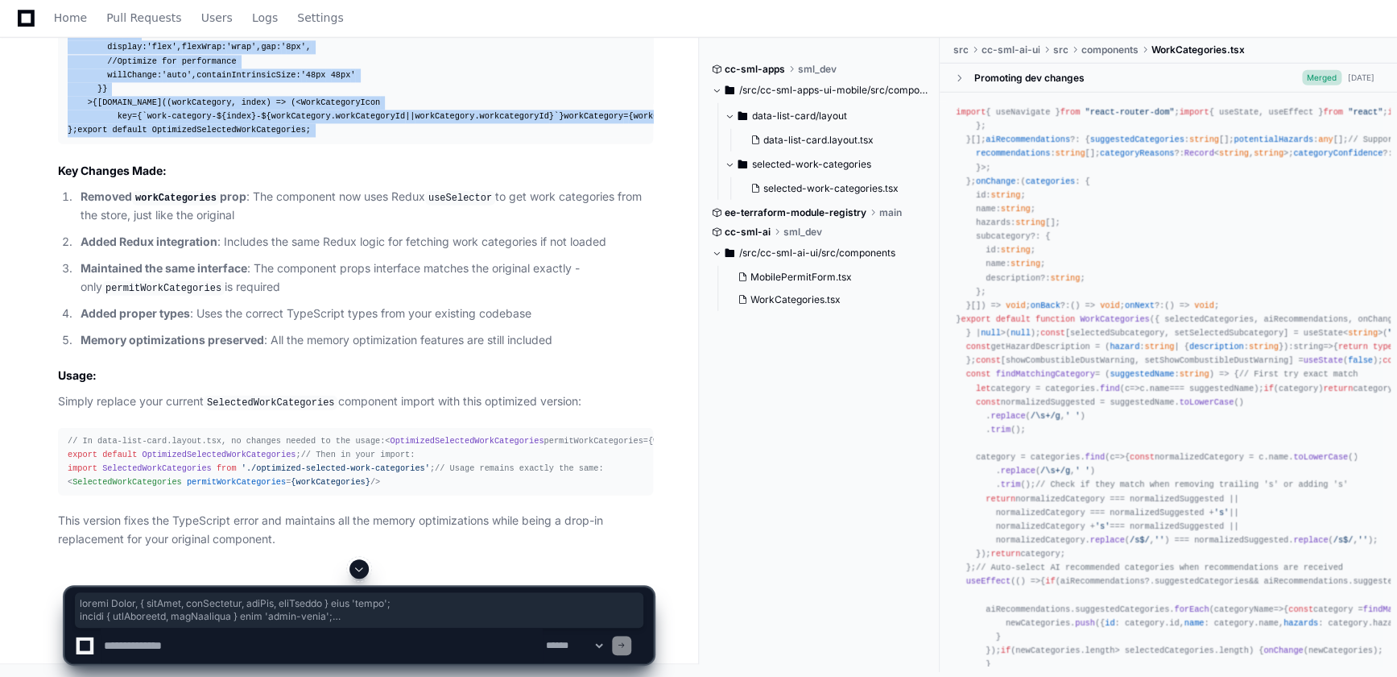
copy article "import React , { useMemo, useCallback, useRef, useEffect } from 'react' ; impor…"
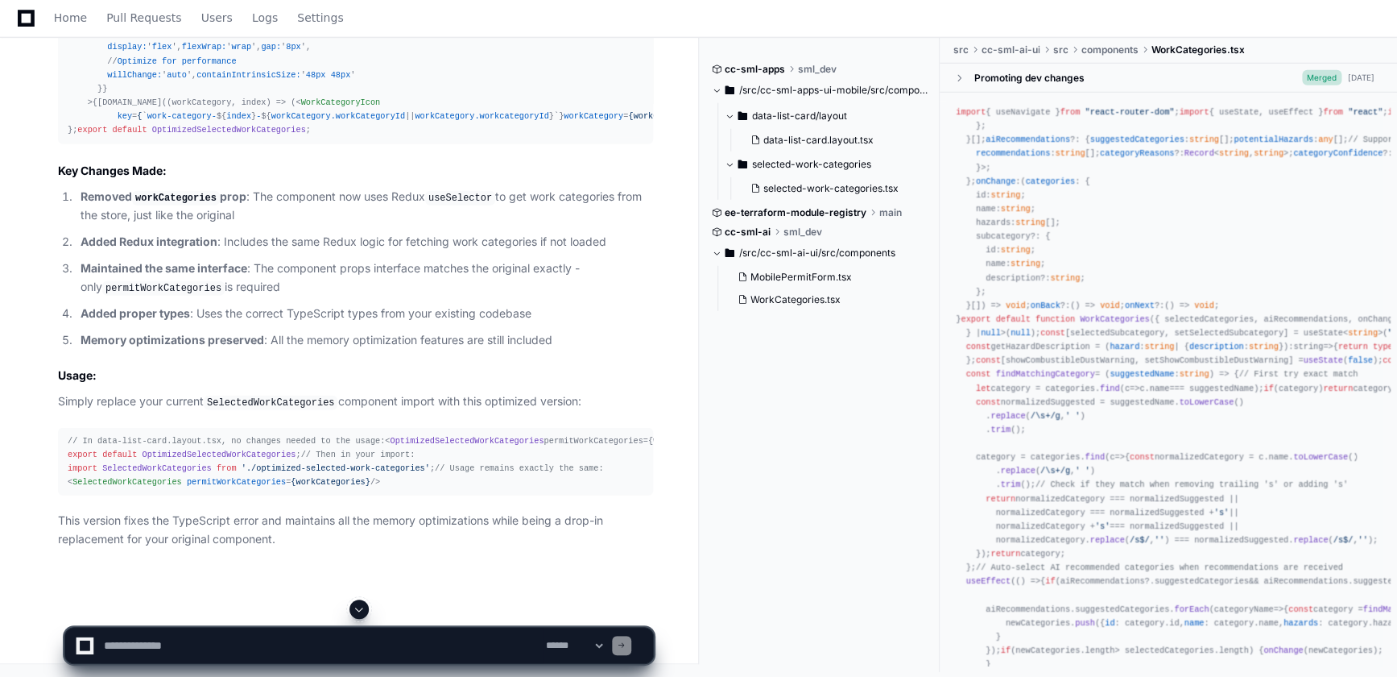
click at [351, 647] on textarea at bounding box center [322, 644] width 442 height 35
paste textarea "**********"
type textarea "**********"
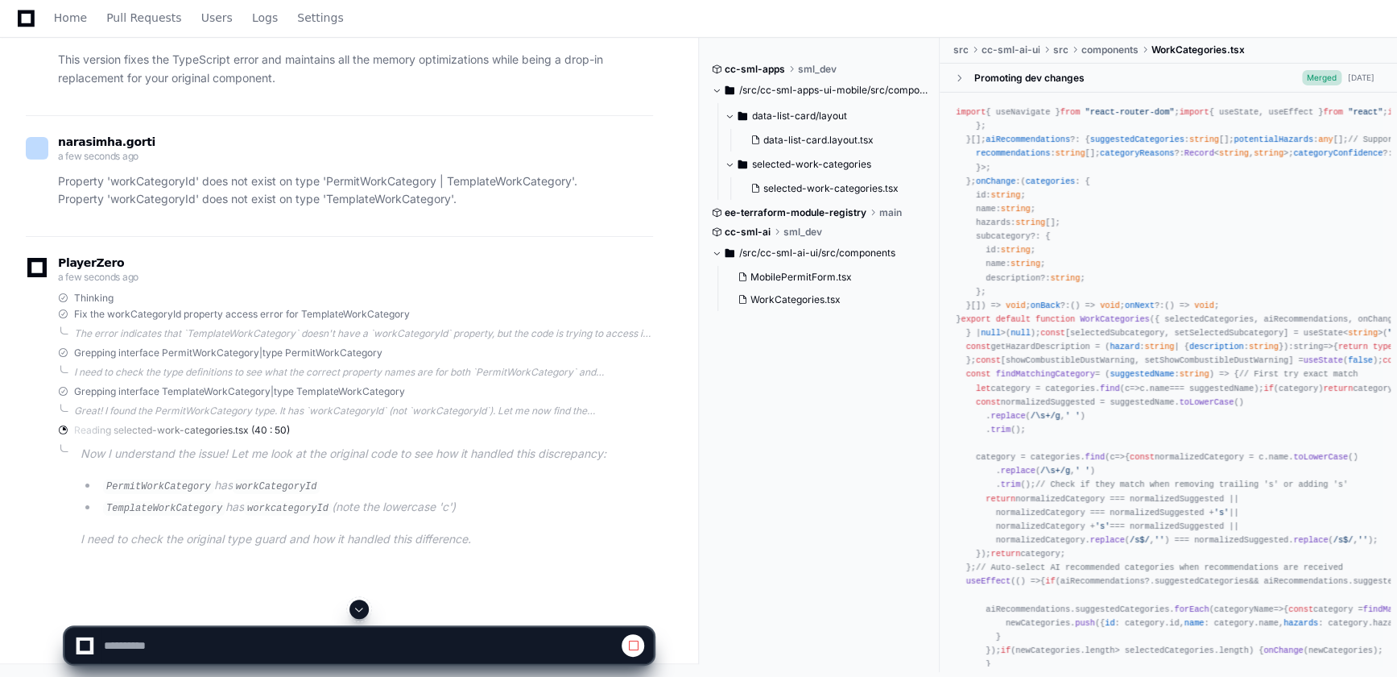
scroll to position [10899, 0]
click at [211, 447] on p "Now I understand the issue! Let me look at the original code to see how it hand…" at bounding box center [367, 454] width 573 height 19
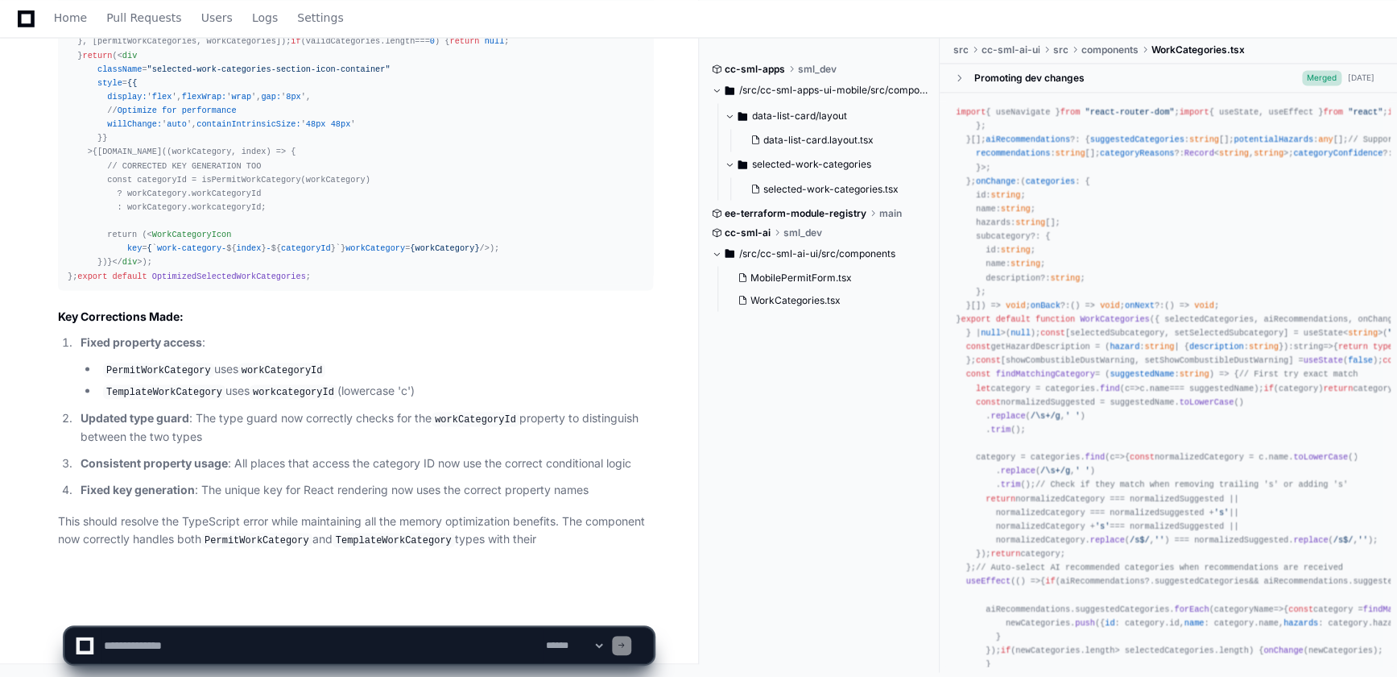
scroll to position [14891, 0]
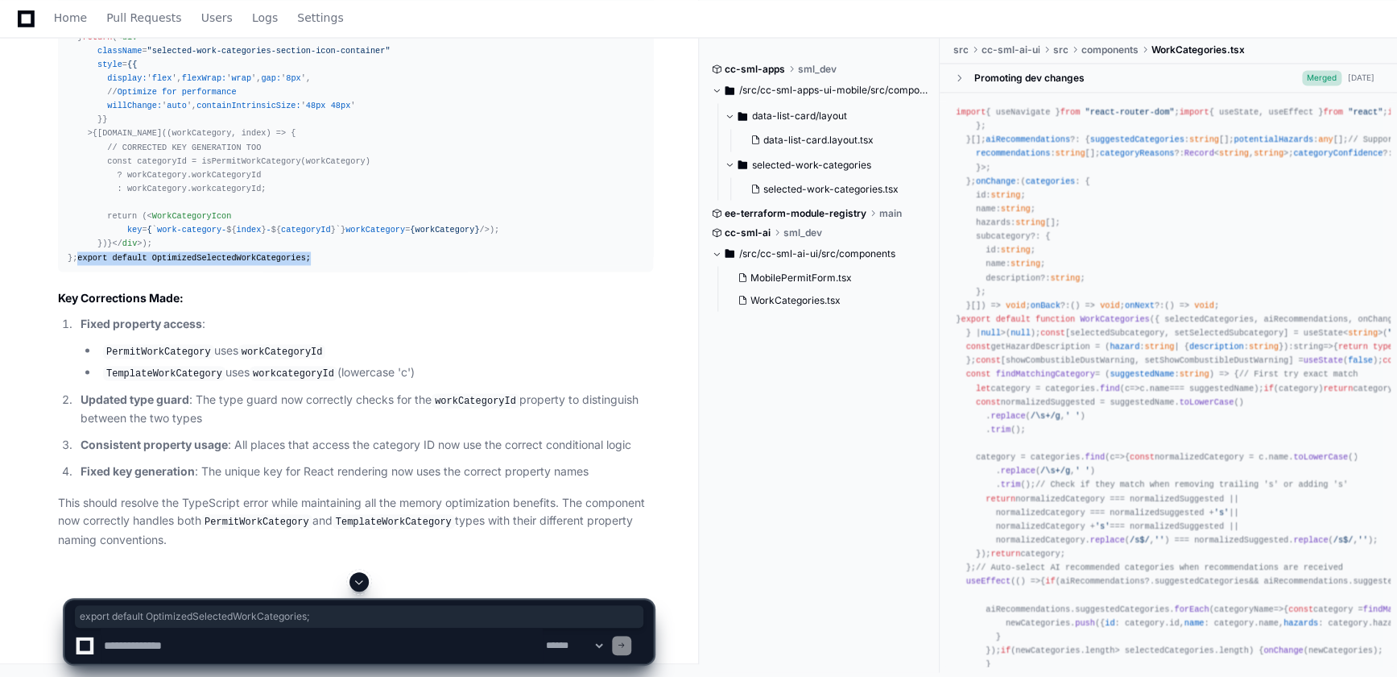
drag, startPoint x: 304, startPoint y: 285, endPoint x: 64, endPoint y: 279, distance: 240.1
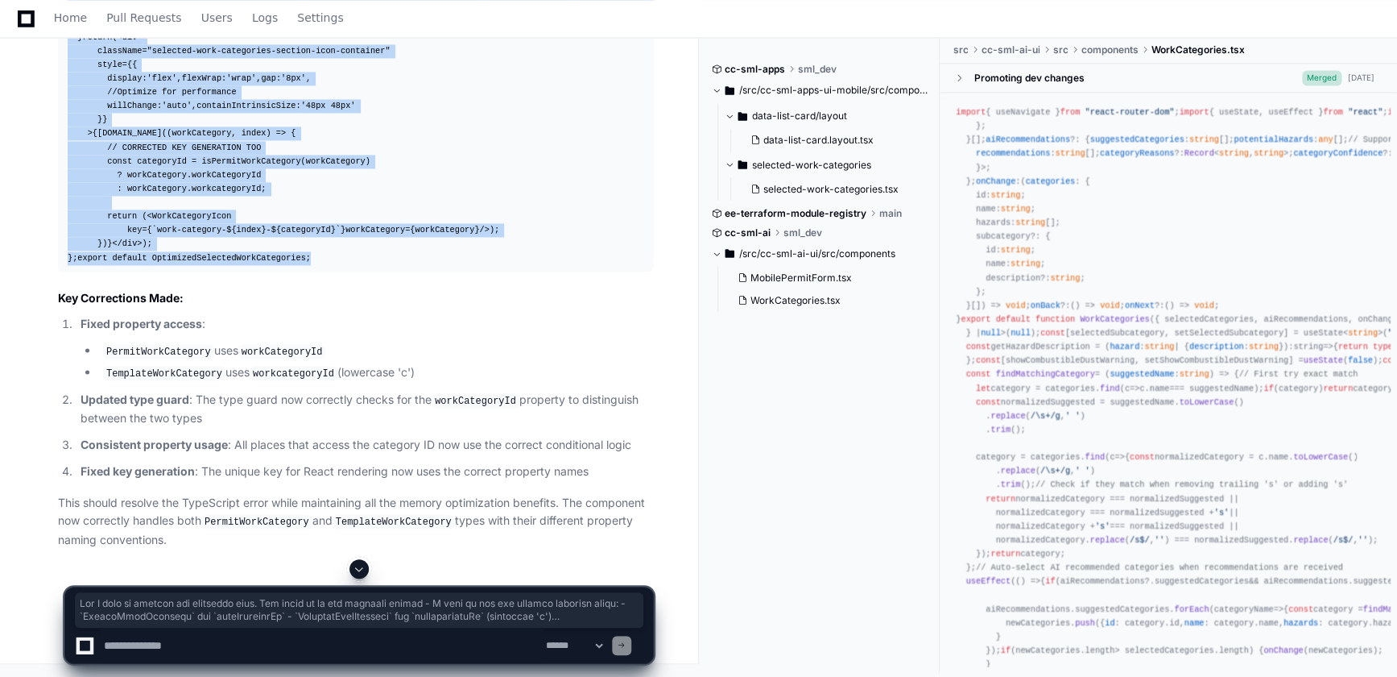
scroll to position [11, 0]
copy div "import React , { useMemo, useCallback, useRef, useEffect } from 'react' ; impor…"
